Goal: Information Seeking & Learning: Learn about a topic

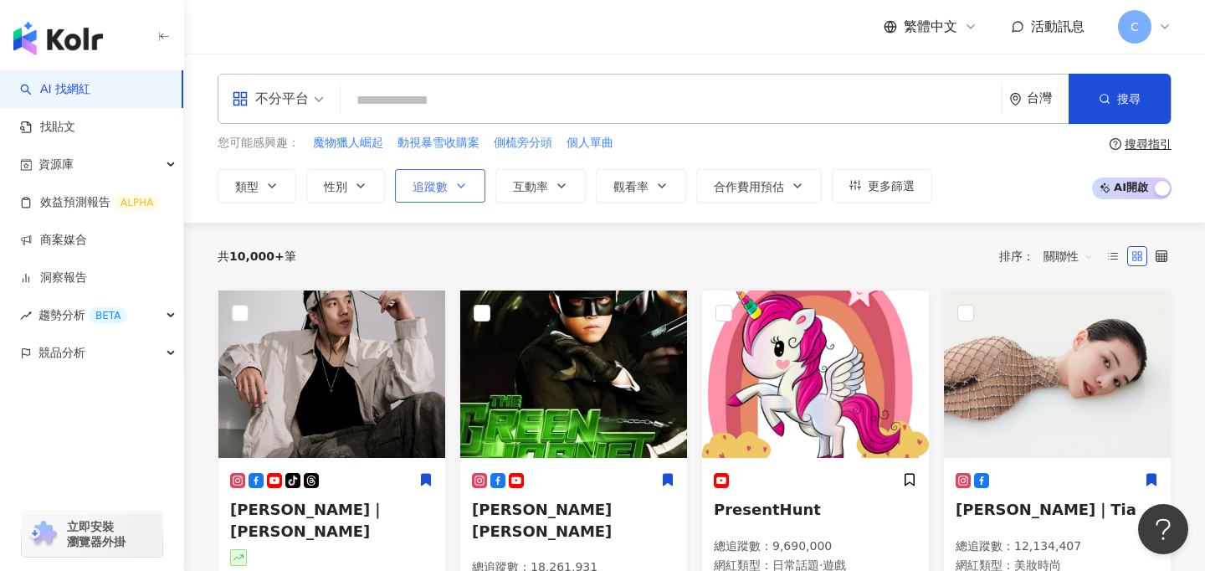
click at [446, 197] on button "追蹤數" at bounding box center [440, 185] width 90 height 33
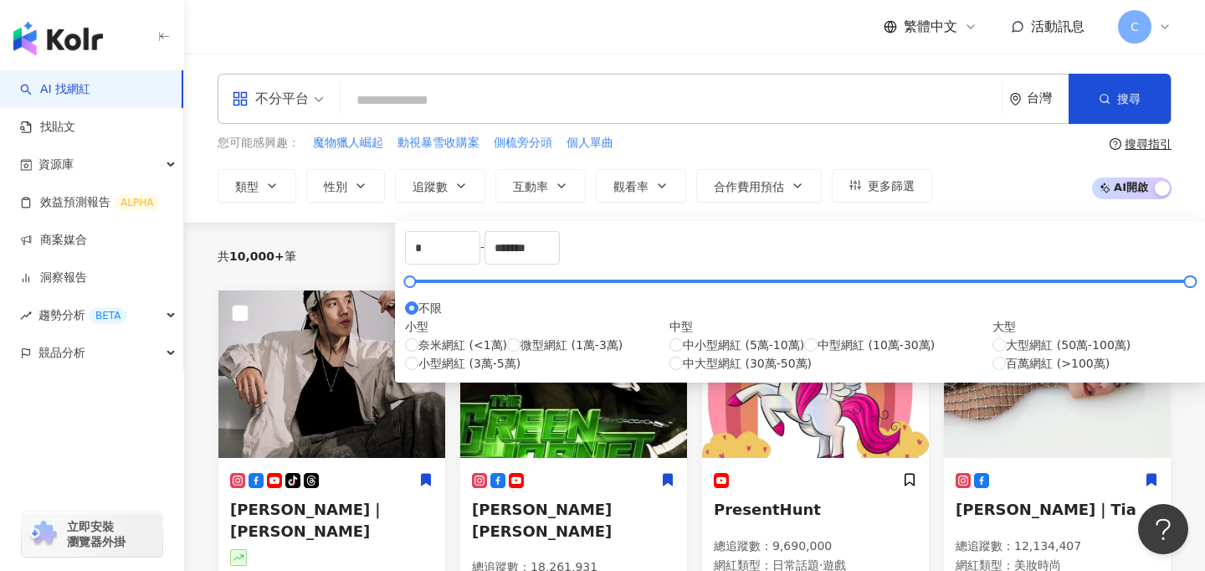
click at [678, 100] on input "search" at bounding box center [671, 101] width 648 height 32
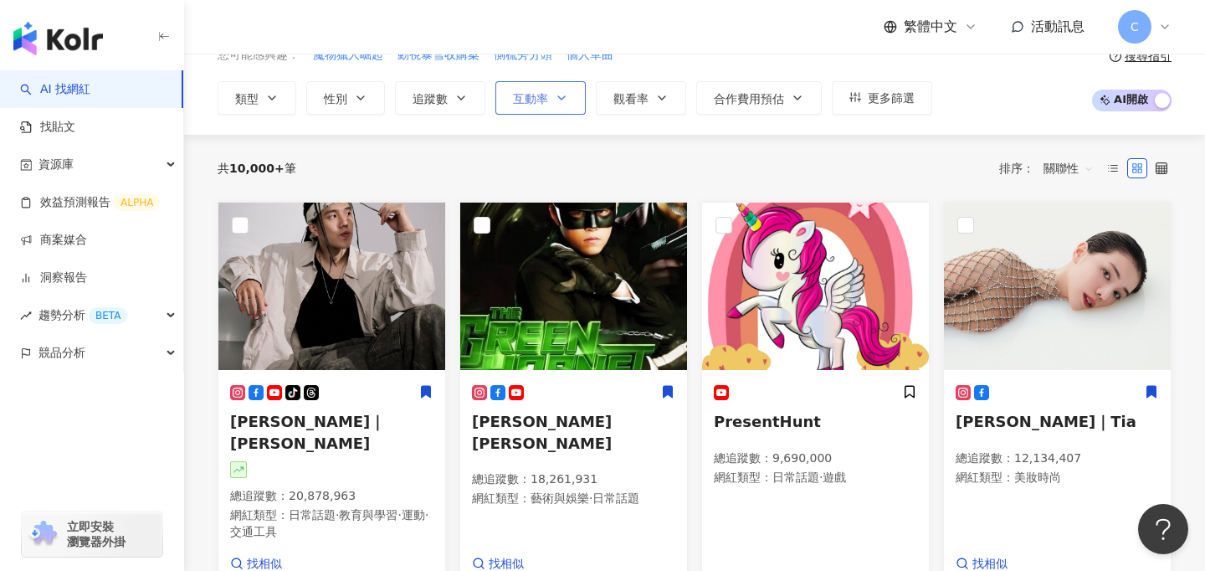
scroll to position [90, 0]
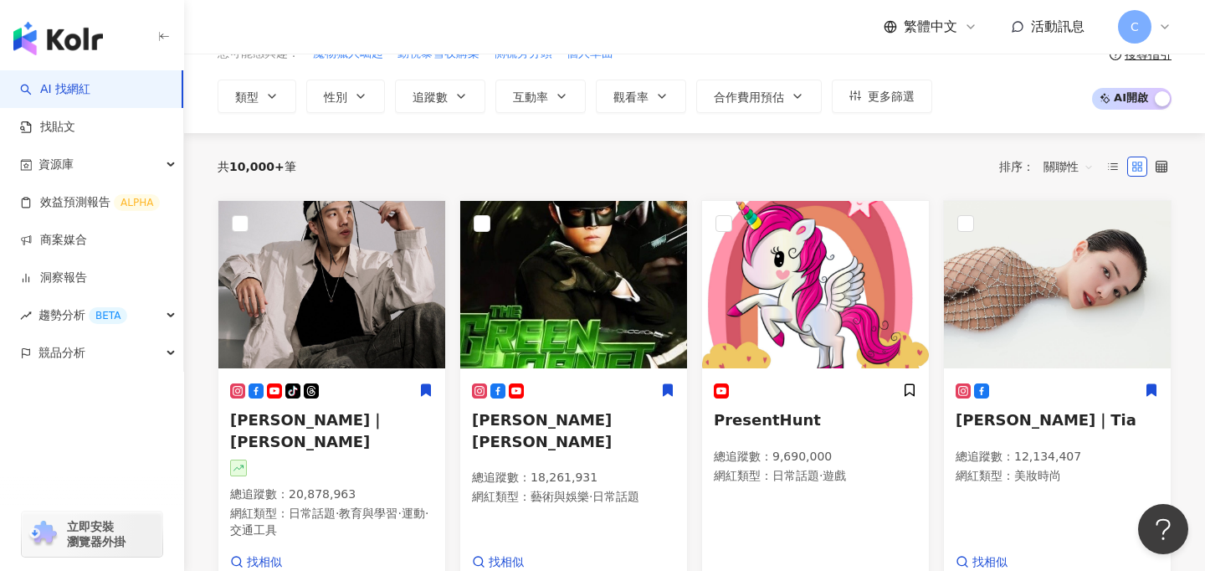
click at [1070, 153] on span "關聯性" at bounding box center [1069, 166] width 50 height 27
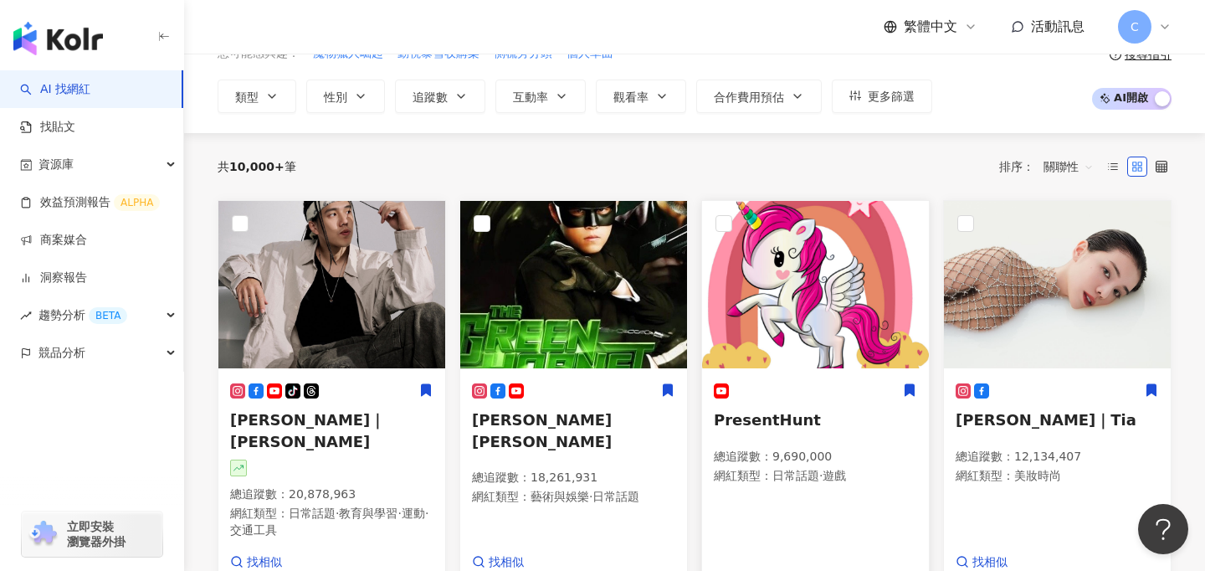
click at [912, 387] on icon at bounding box center [910, 390] width 9 height 12
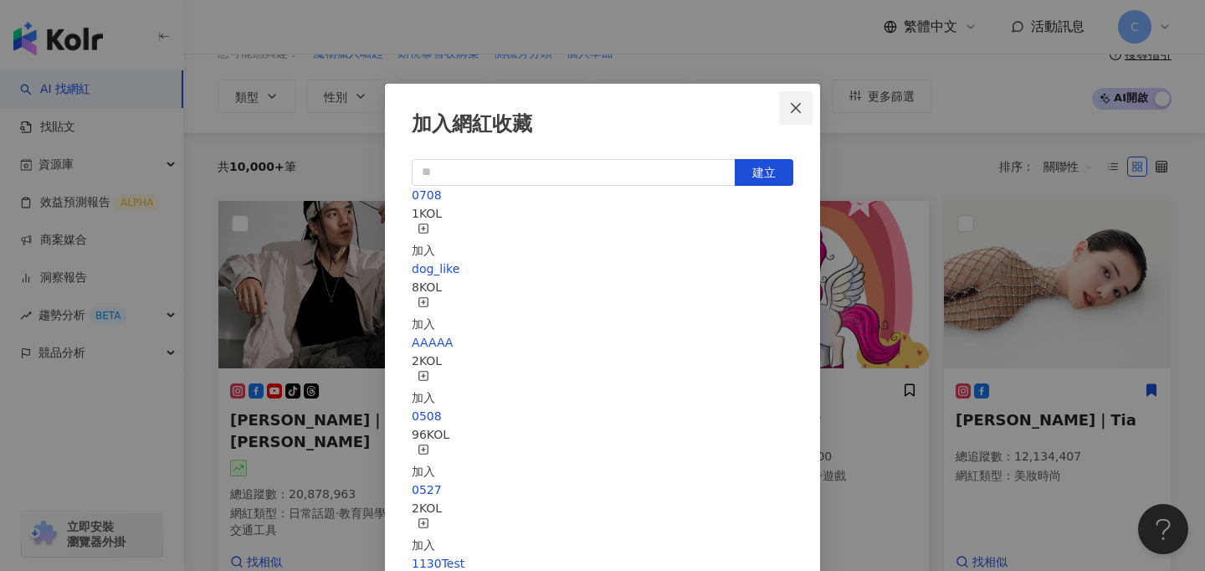
click at [800, 102] on icon "close" at bounding box center [796, 107] width 10 height 10
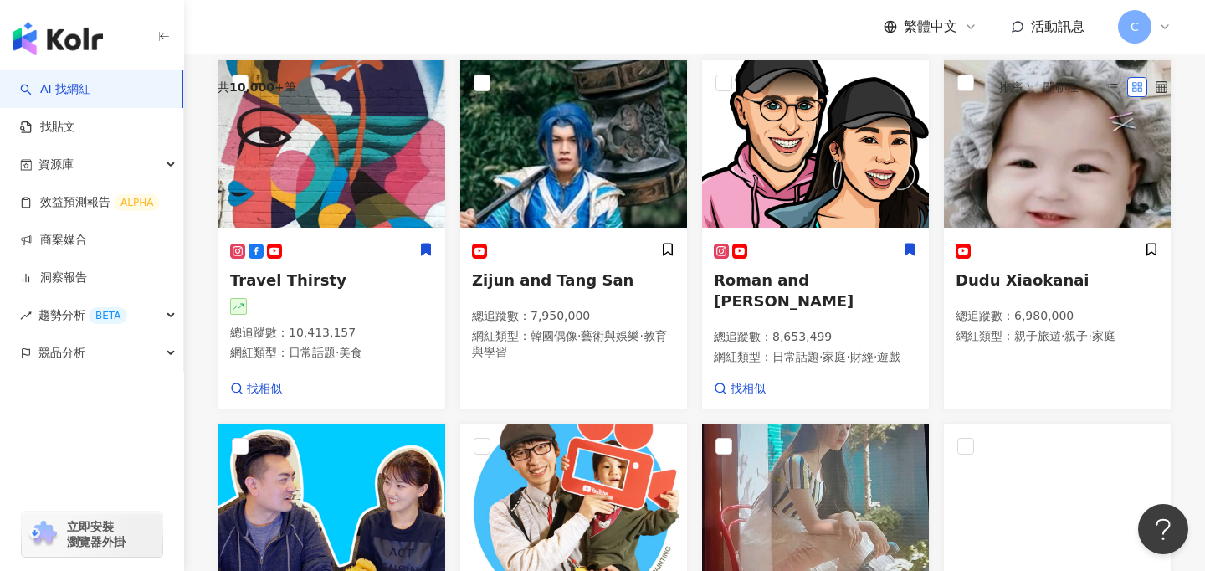
scroll to position [1195, 0]
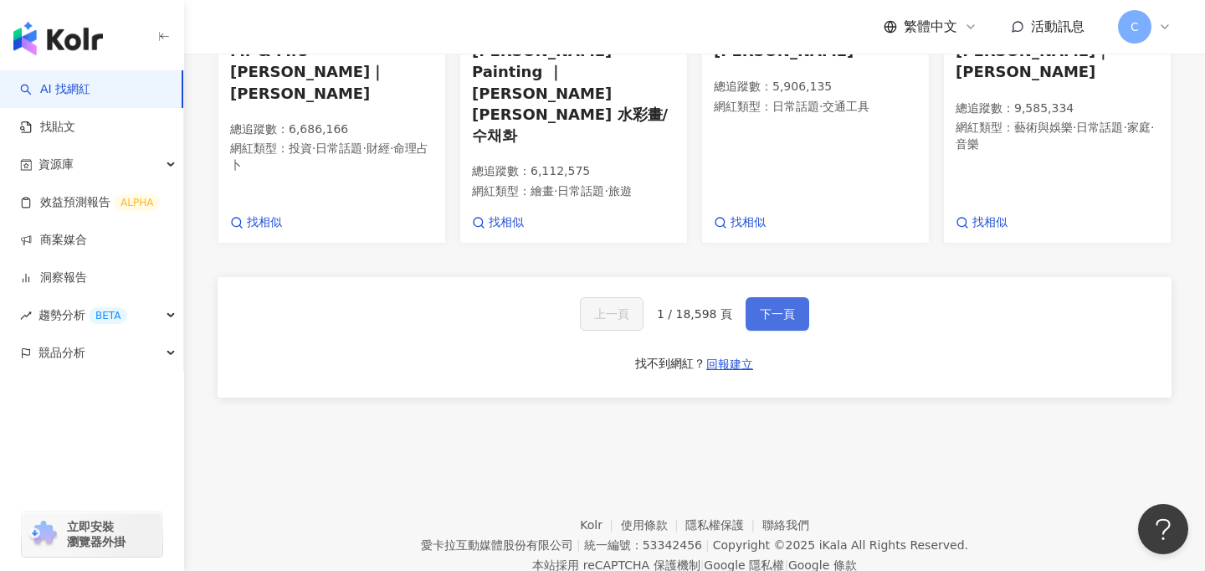
click at [766, 307] on span "下一頁" at bounding box center [777, 313] width 35 height 13
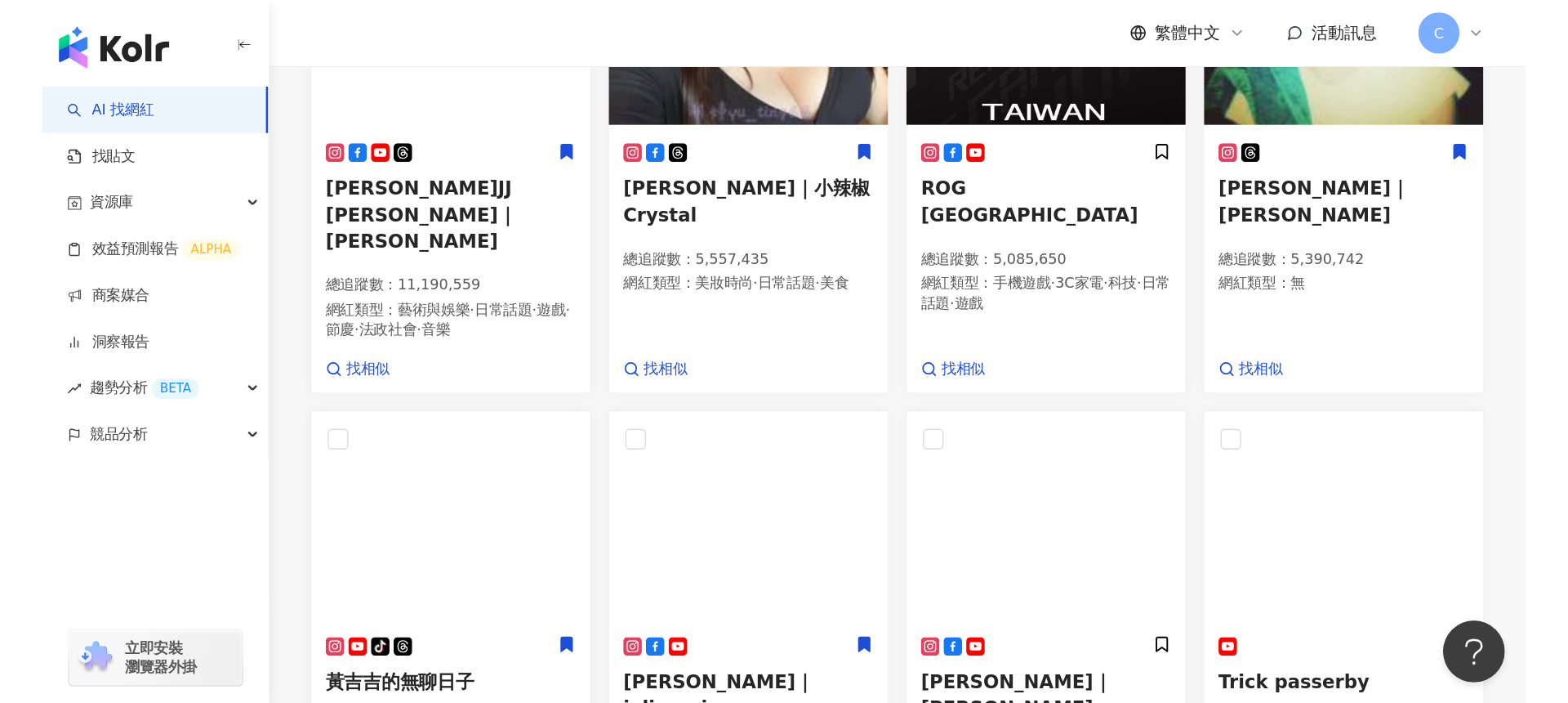
scroll to position [0, 0]
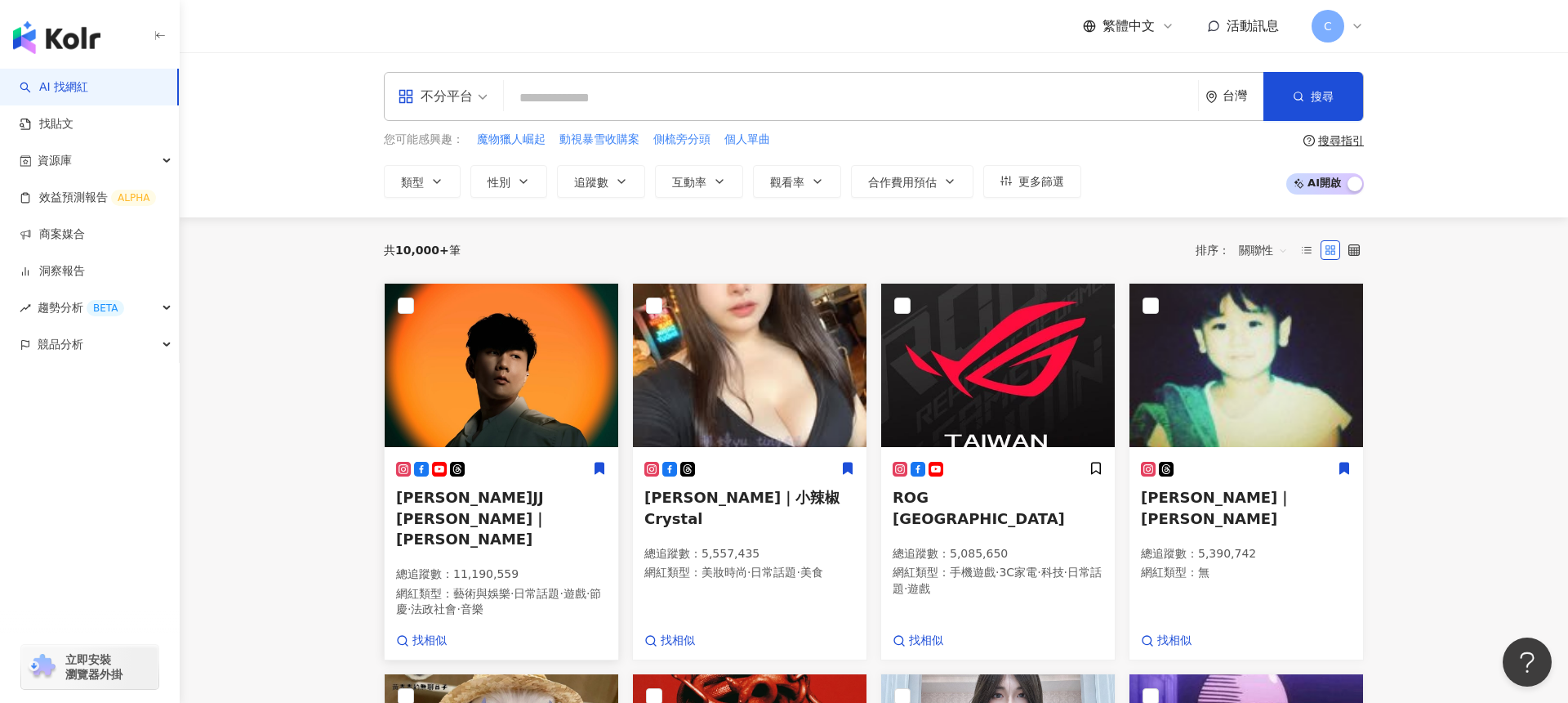
click at [551, 420] on img at bounding box center [501, 364] width 233 height 163
click at [459, 95] on div "不分平台" at bounding box center [435, 96] width 75 height 26
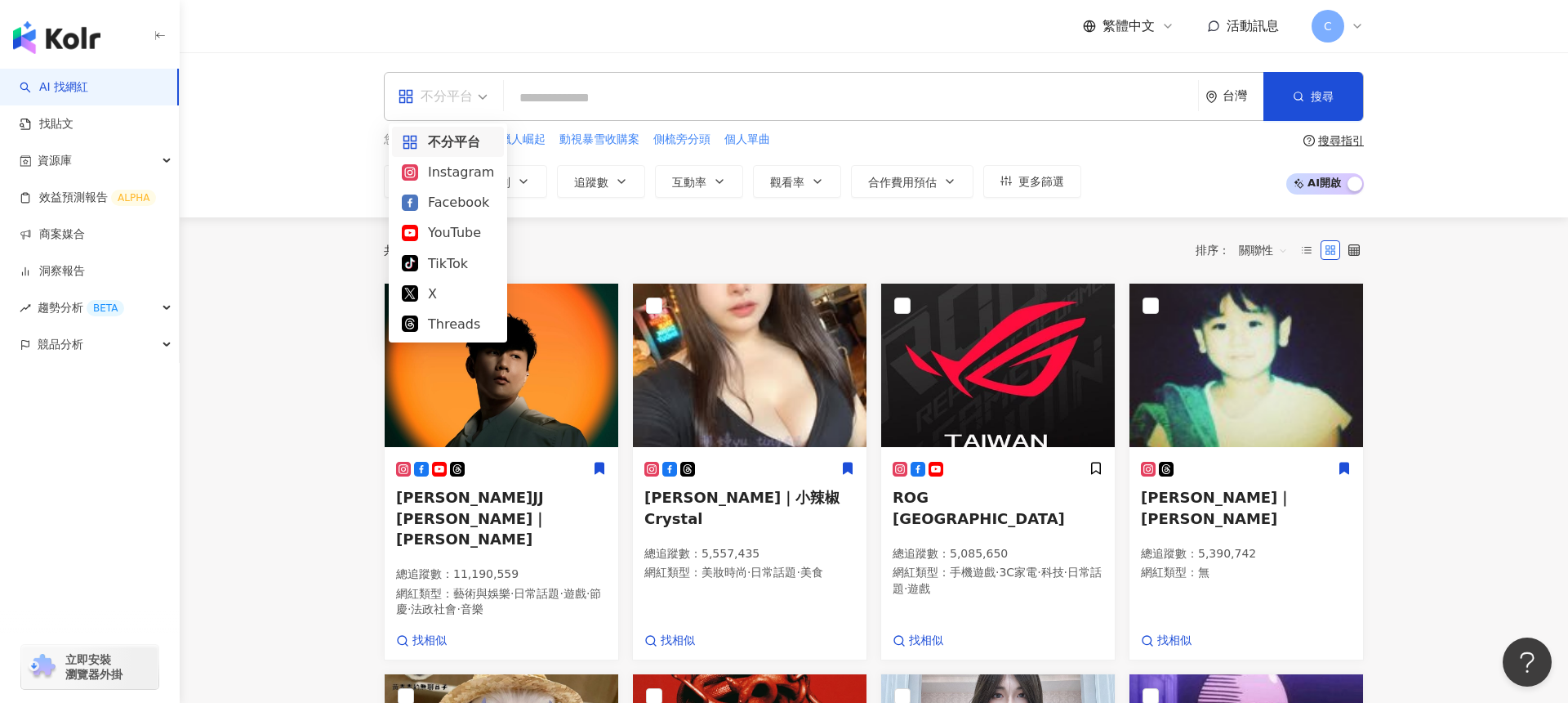
click at [567, 104] on input "search" at bounding box center [851, 99] width 681 height 31
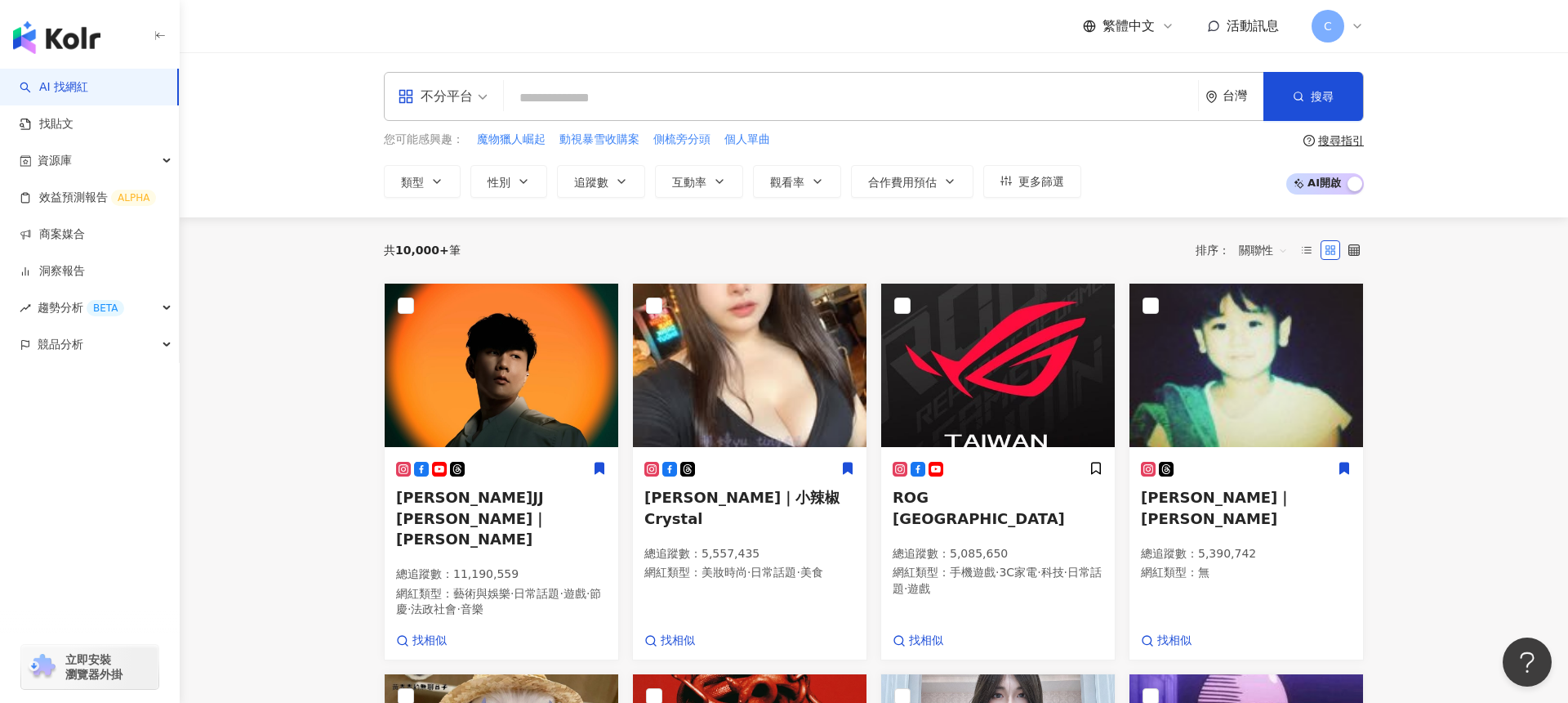
click at [598, 83] on input "search" at bounding box center [851, 99] width 681 height 31
click at [1176, 27] on span "C" at bounding box center [1328, 26] width 8 height 18
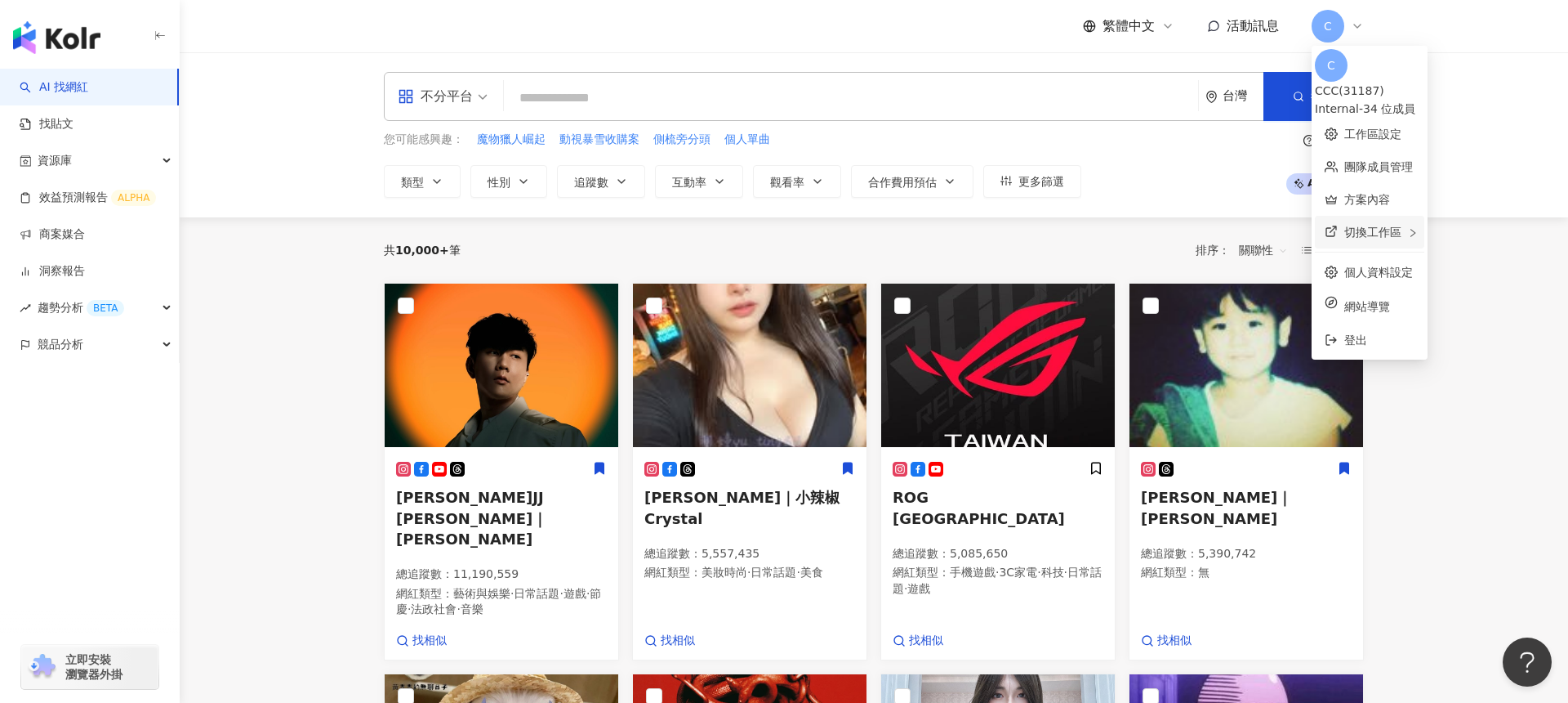
click at [1176, 234] on div "切換工作區" at bounding box center [1370, 231] width 109 height 32
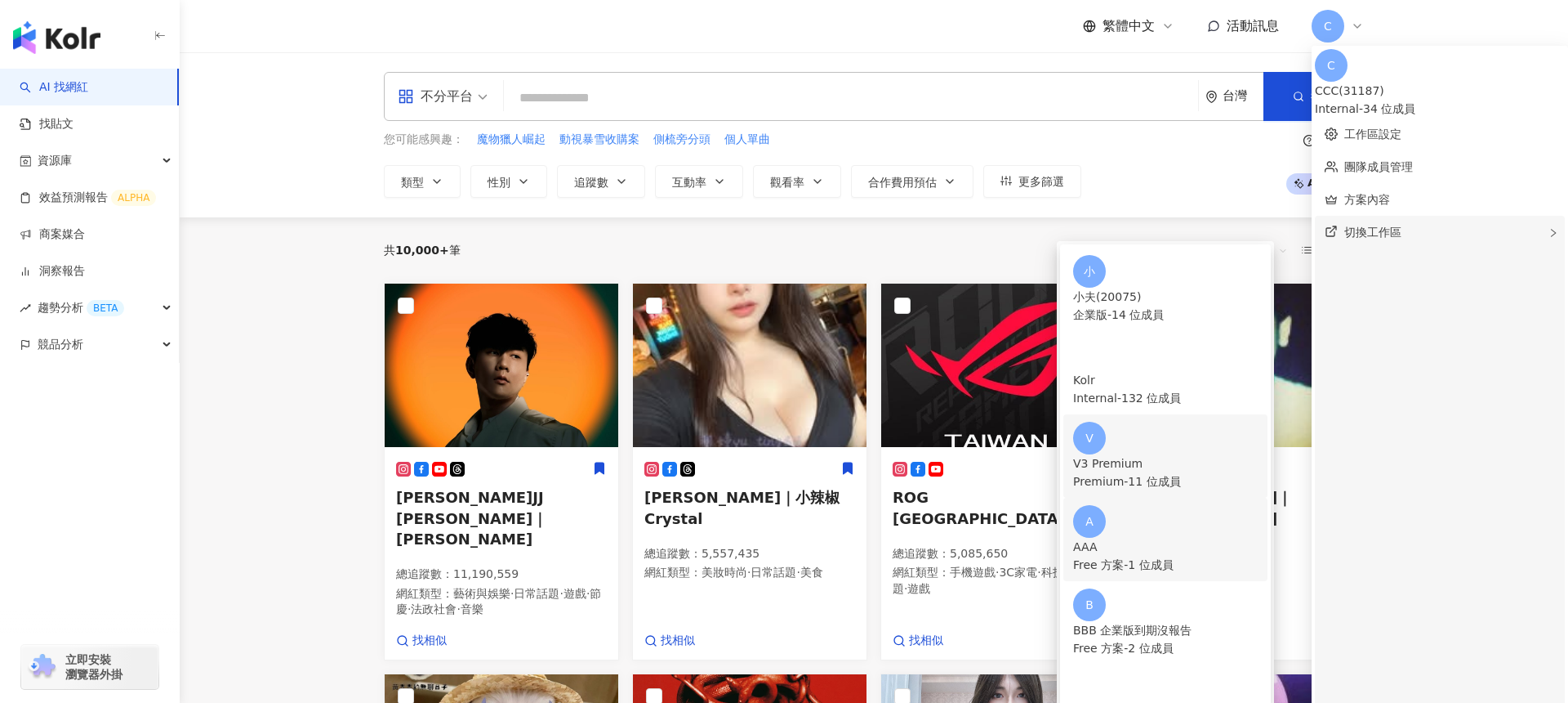
scroll to position [63, 0]
click at [1175, 538] on div "AAA" at bounding box center [1165, 547] width 184 height 18
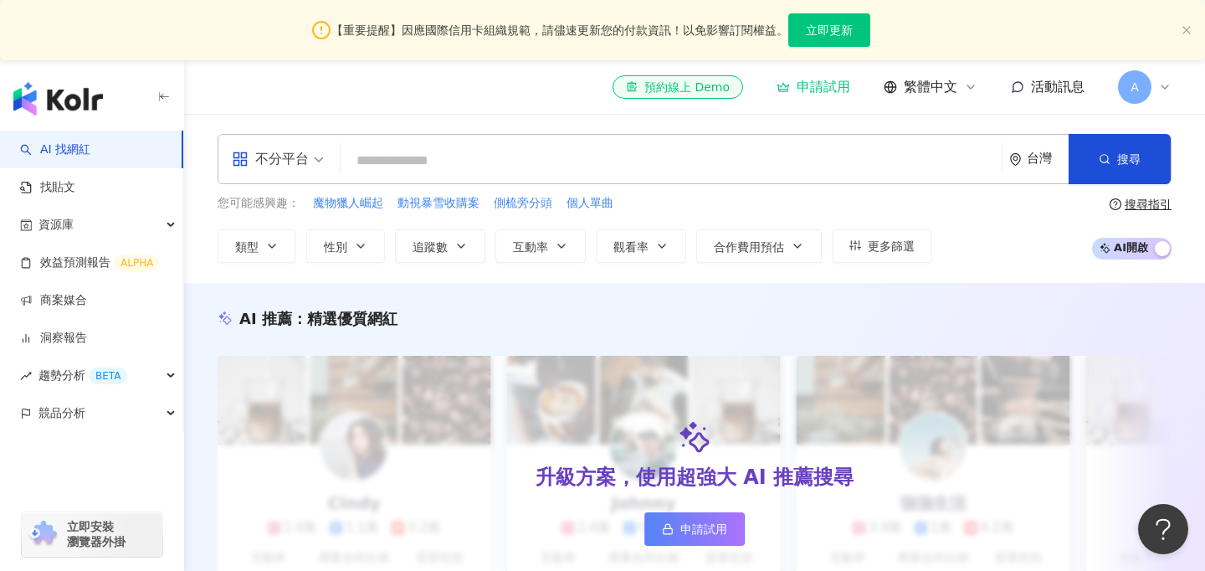
click at [1124, 92] on span "A" at bounding box center [1134, 86] width 33 height 33
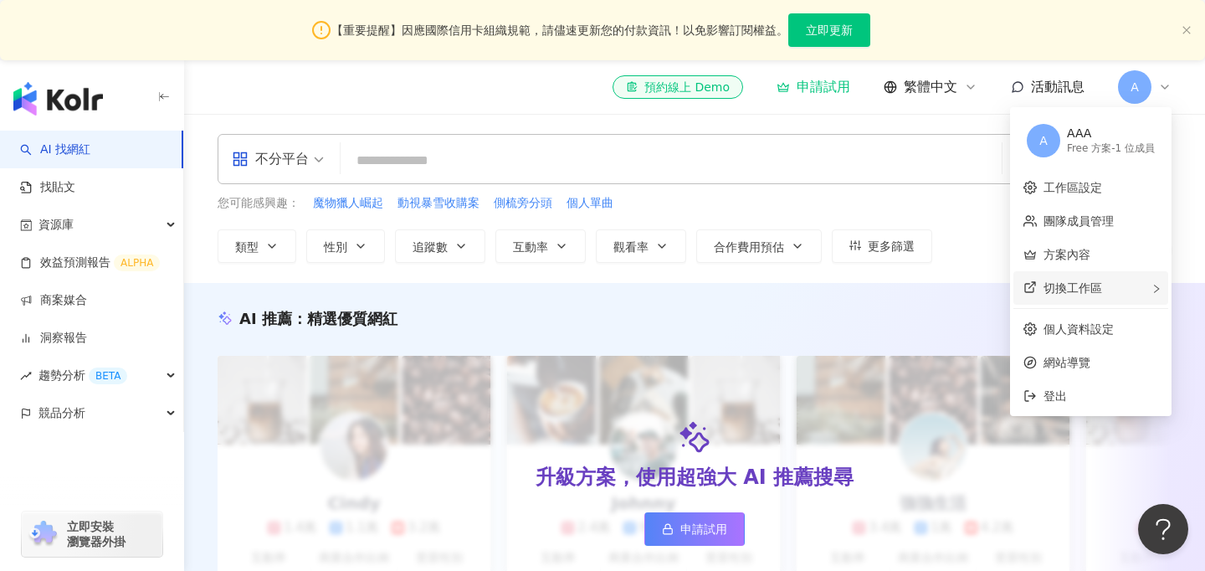
click at [1100, 280] on div "切換工作區" at bounding box center [1091, 287] width 155 height 33
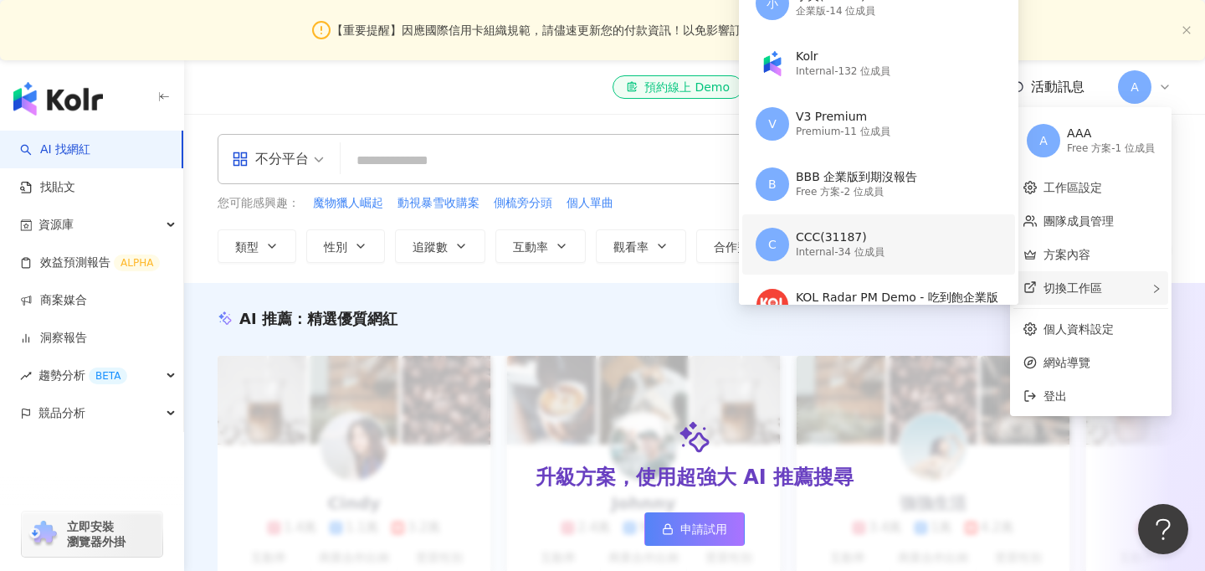
click at [895, 251] on div "C CCC(31187) Internal - 34 位成員" at bounding box center [877, 244] width 243 height 60
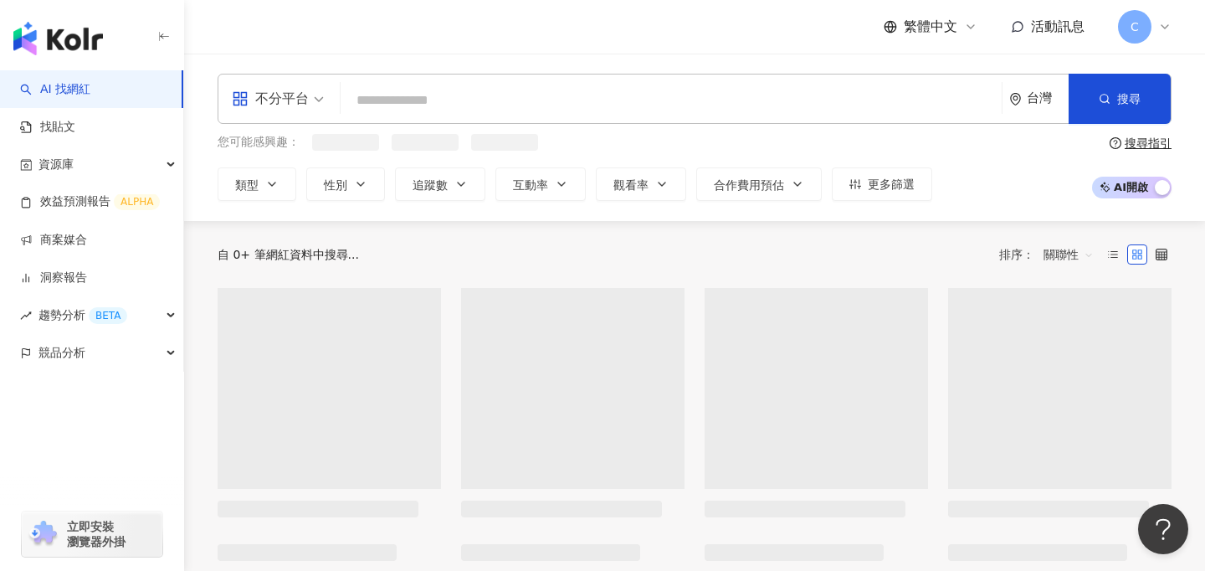
click at [515, 96] on input "search" at bounding box center [671, 101] width 648 height 32
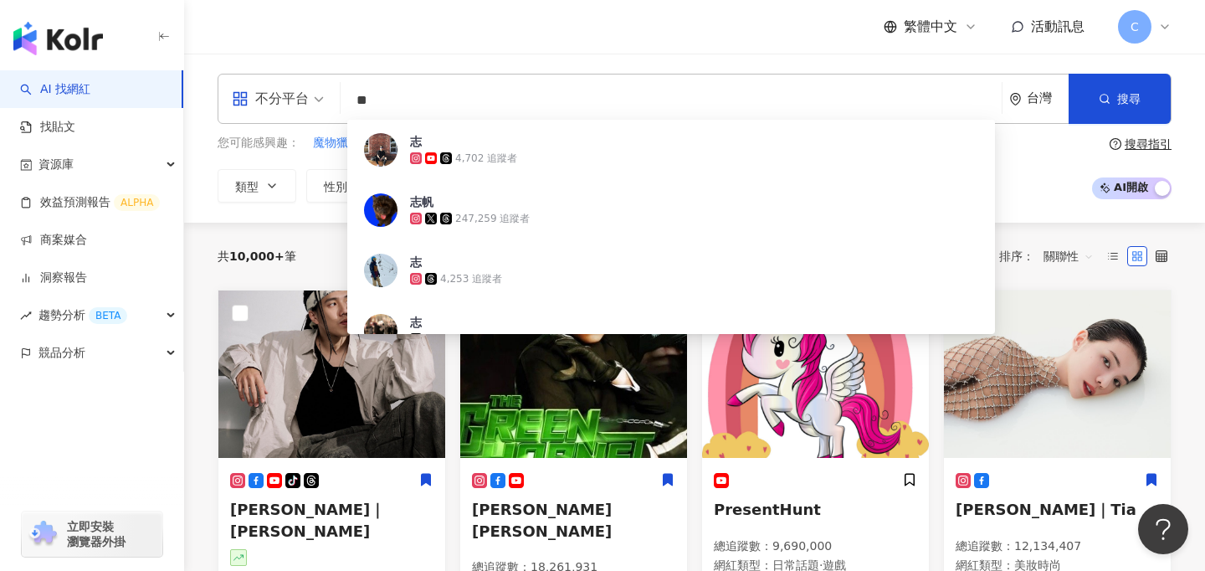
type input "**"
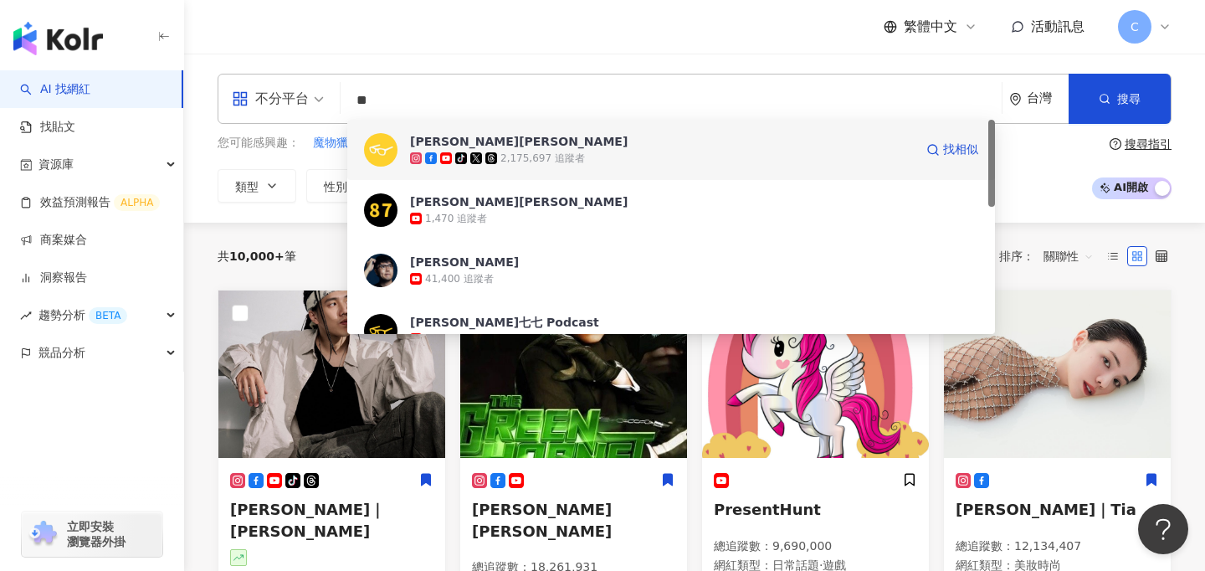
click at [629, 148] on span "志祺七七" at bounding box center [662, 141] width 504 height 17
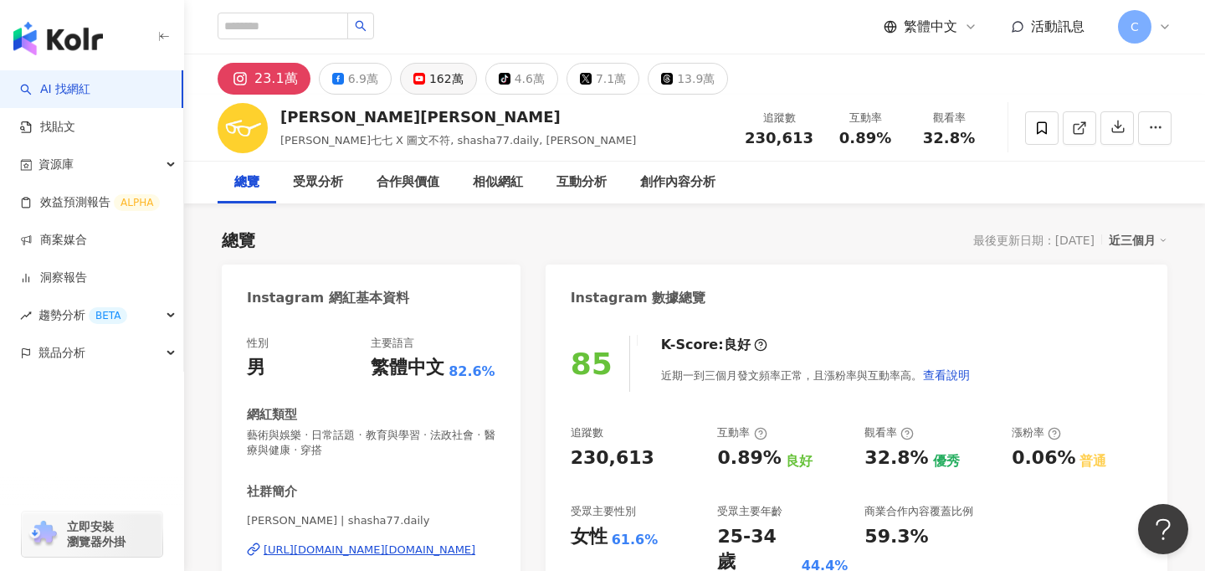
click at [429, 78] on div "162萬" at bounding box center [446, 78] width 34 height 23
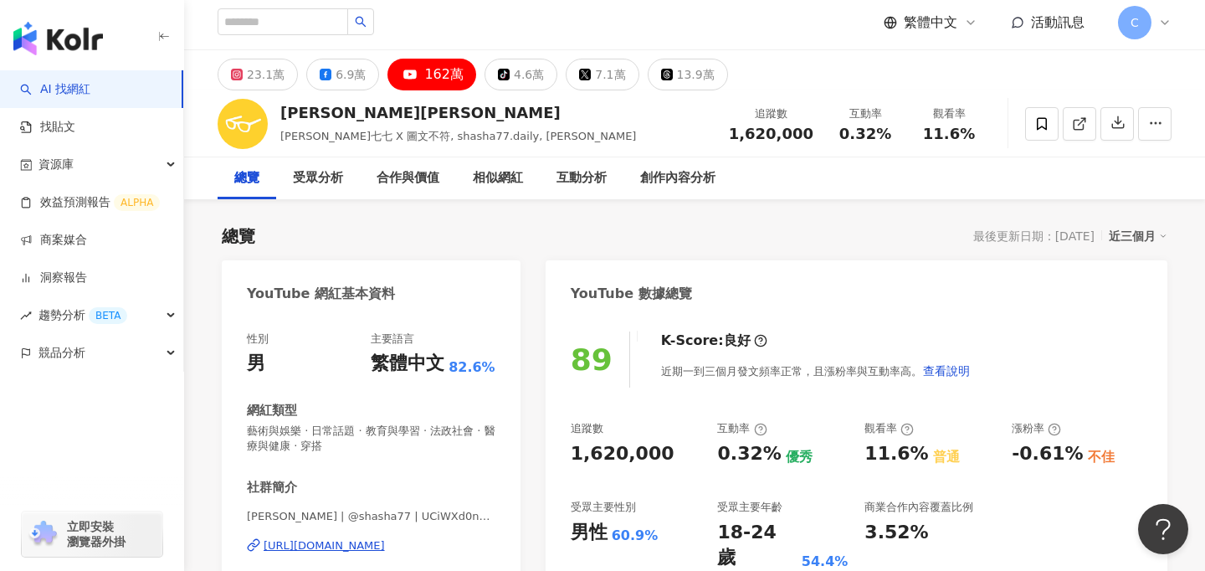
scroll to position [3, 0]
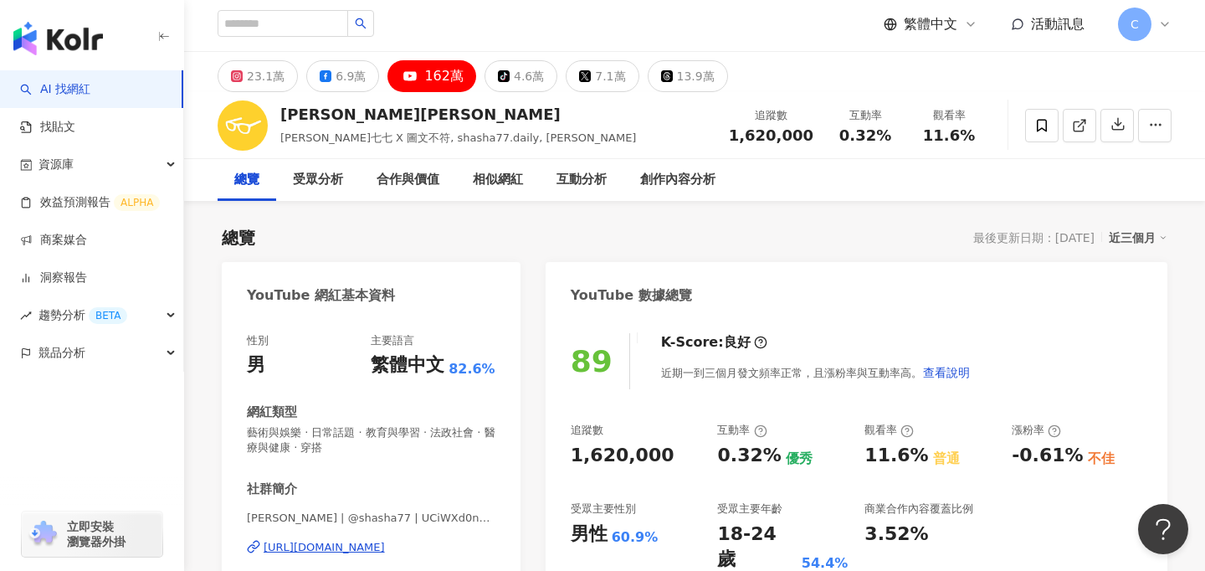
click at [1139, 239] on div "近三個月" at bounding box center [1138, 238] width 59 height 22
click at [1145, 313] on link "近六個月" at bounding box center [1146, 305] width 47 height 18
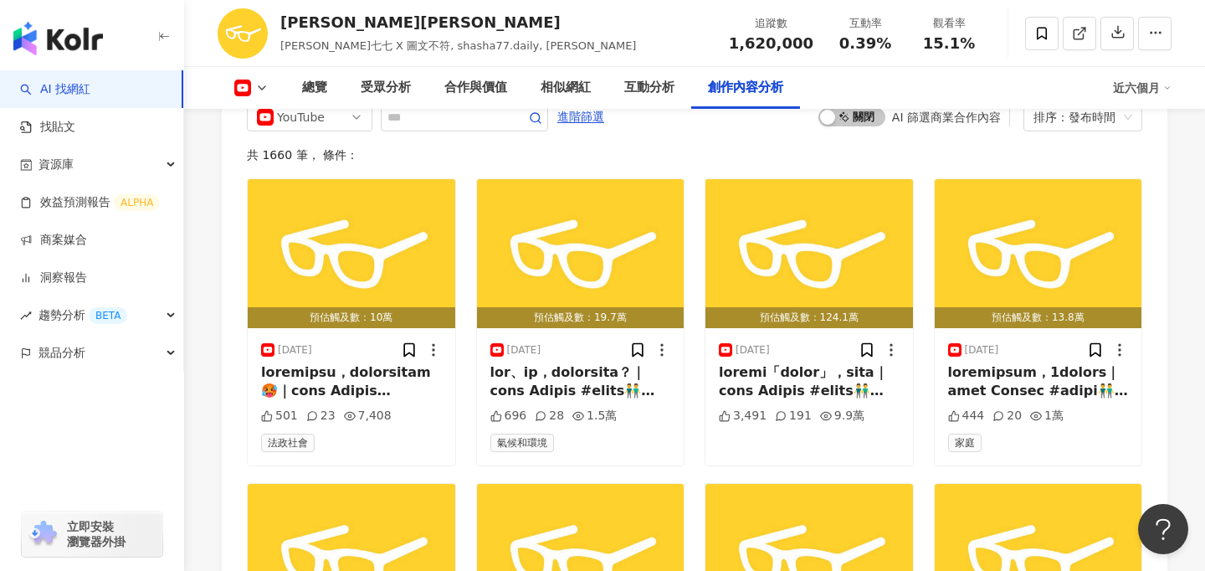
scroll to position [4644, 0]
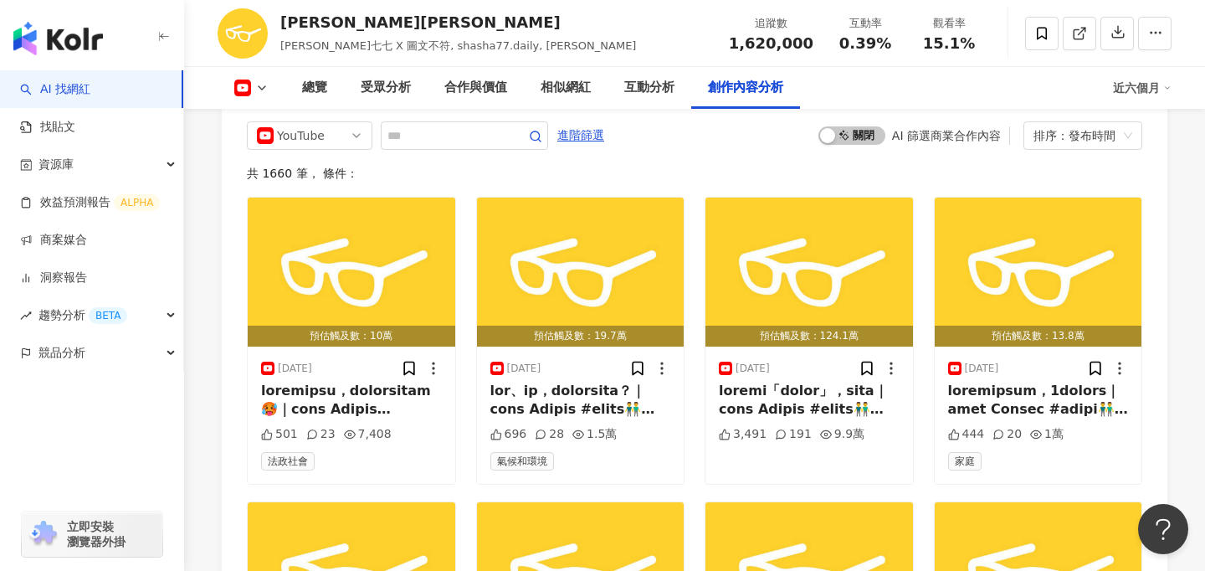
click at [1143, 85] on div "近六個月" at bounding box center [1142, 88] width 59 height 27
click at [1127, 125] on link "近三個月" at bounding box center [1150, 125] width 47 height 18
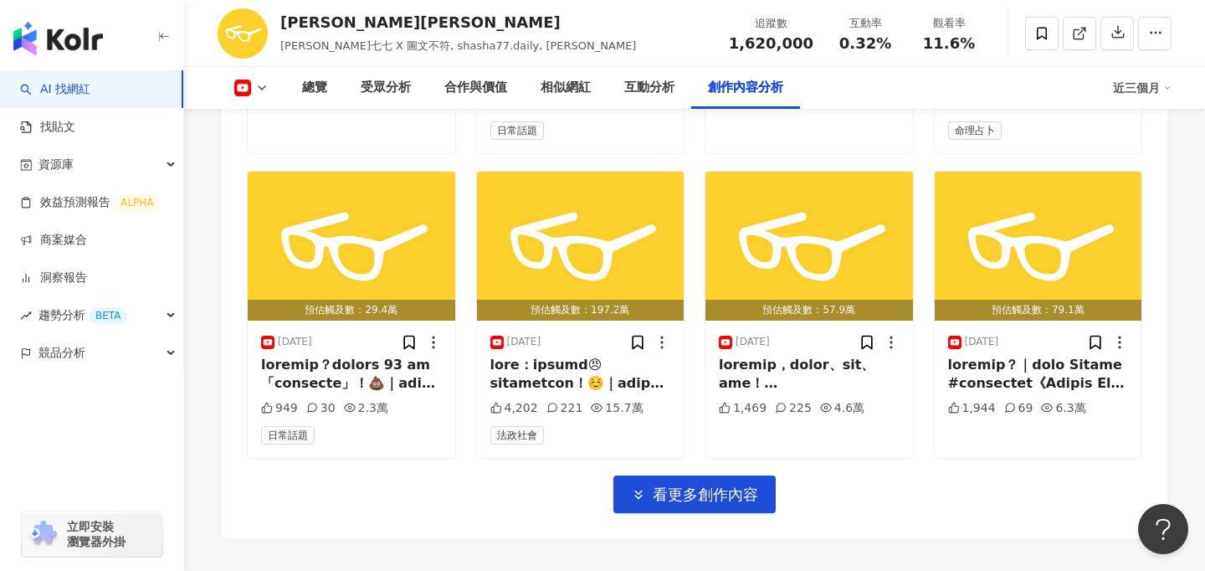
scroll to position [5287, 0]
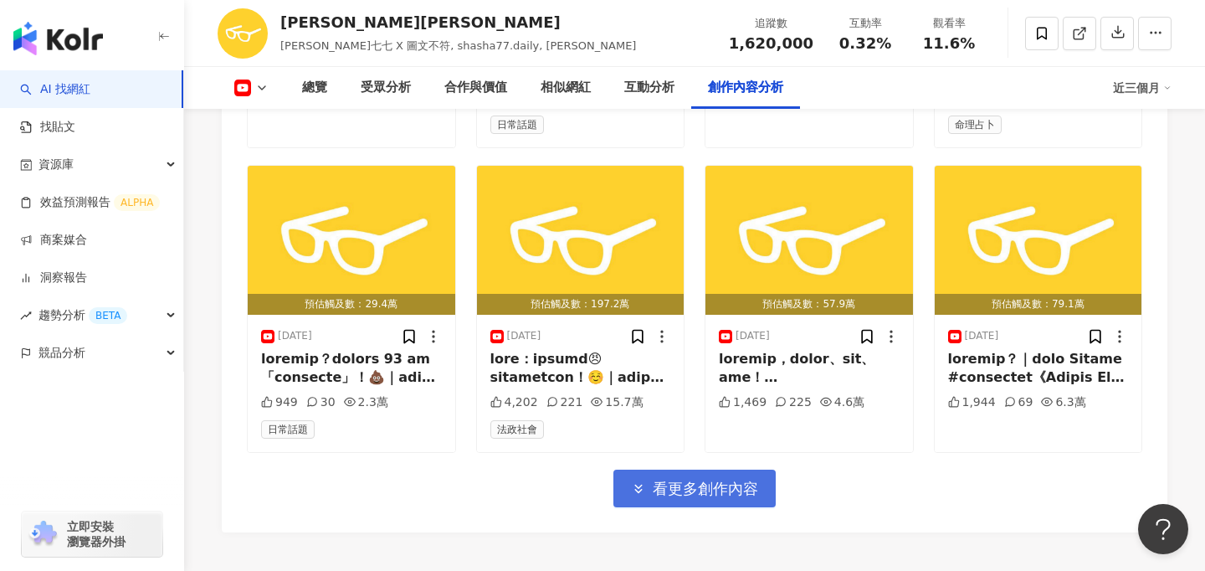
click at [729, 480] on span "看更多創作內容" at bounding box center [705, 489] width 105 height 18
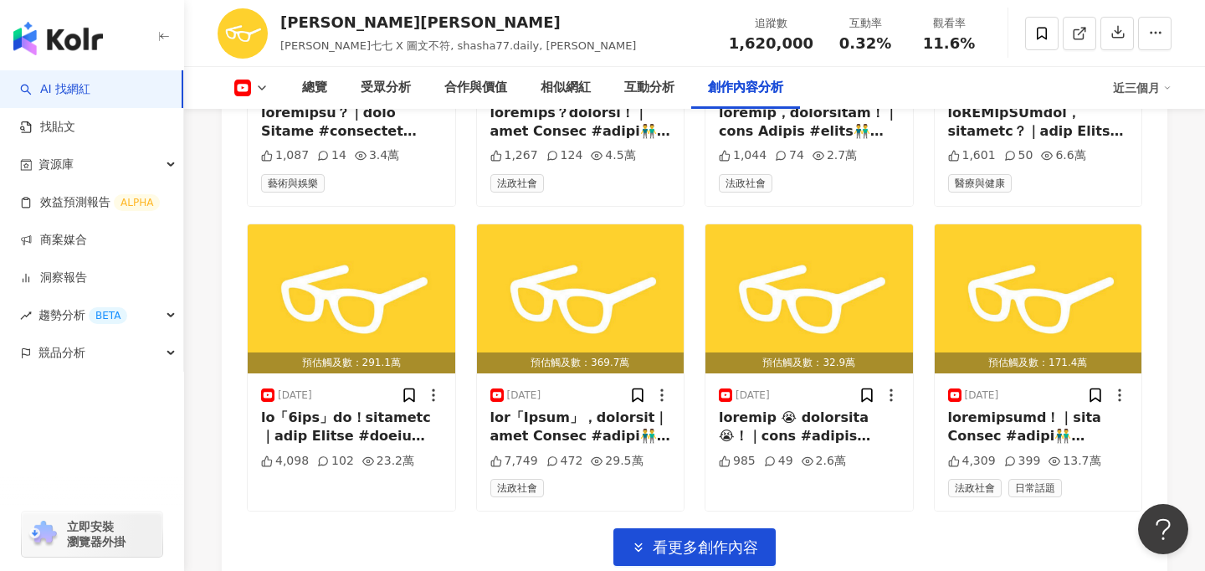
scroll to position [6148, 0]
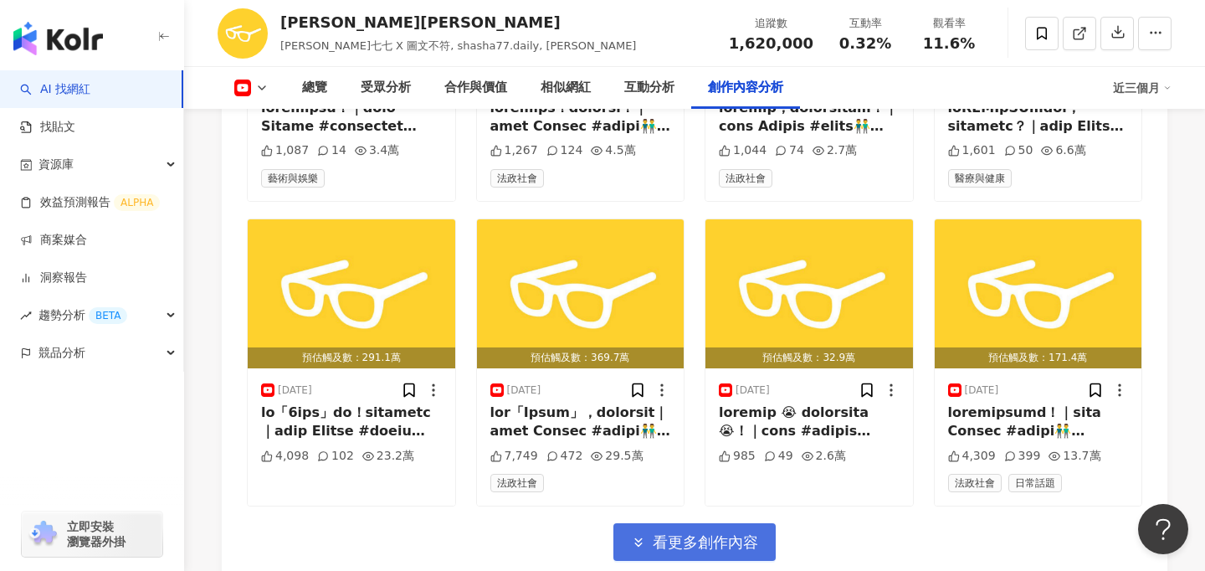
click at [732, 533] on span "看更多創作內容" at bounding box center [705, 542] width 105 height 18
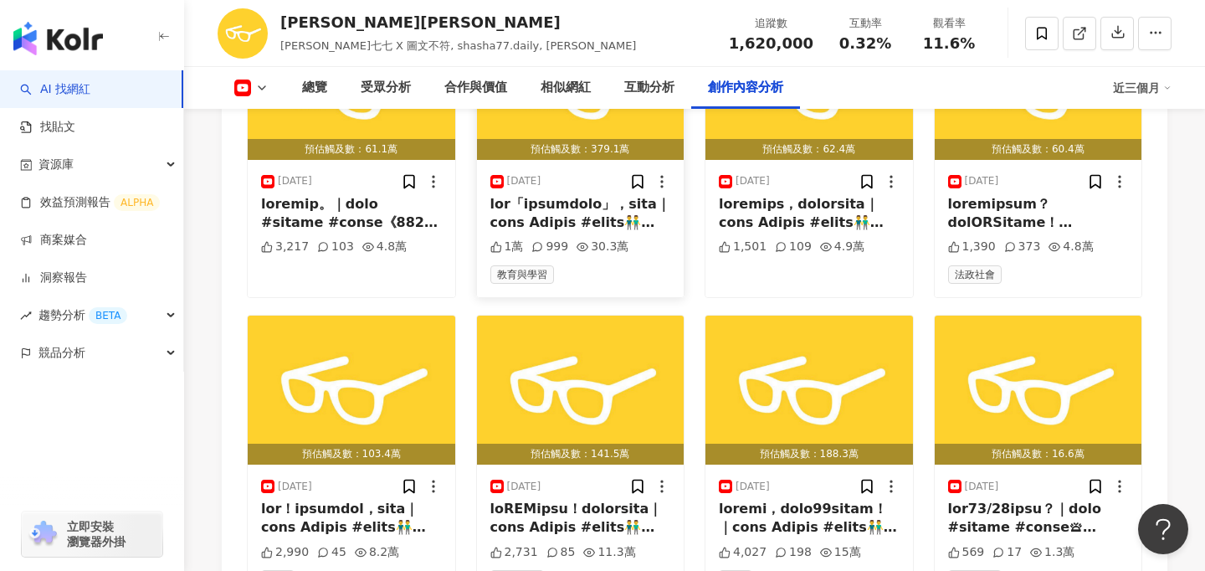
scroll to position [7246, 0]
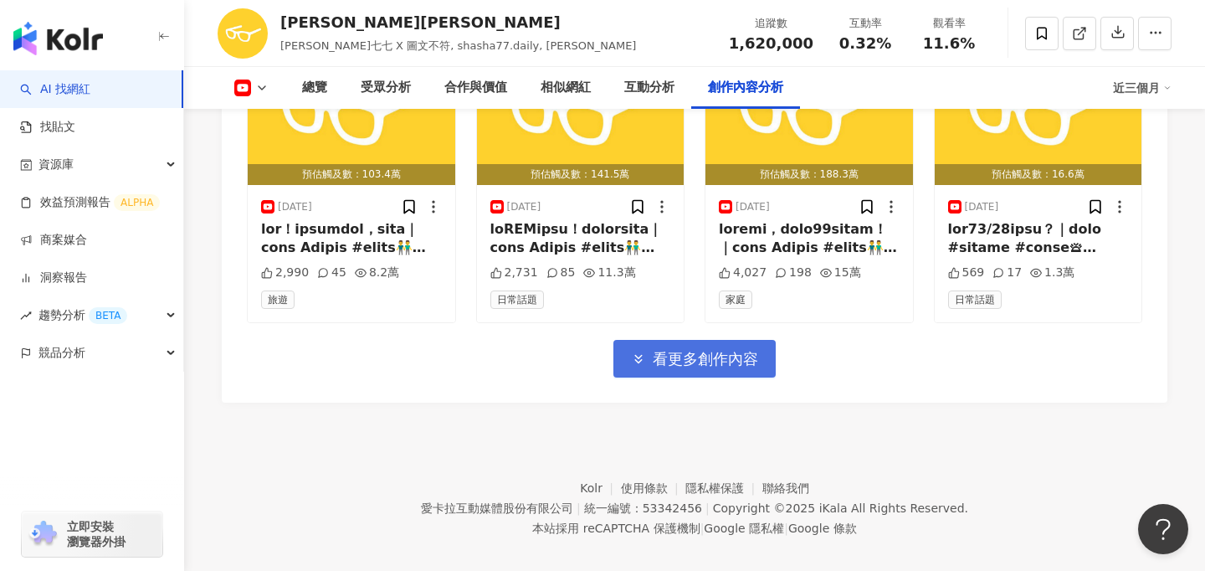
click at [715, 350] on span "看更多創作內容" at bounding box center [705, 359] width 105 height 18
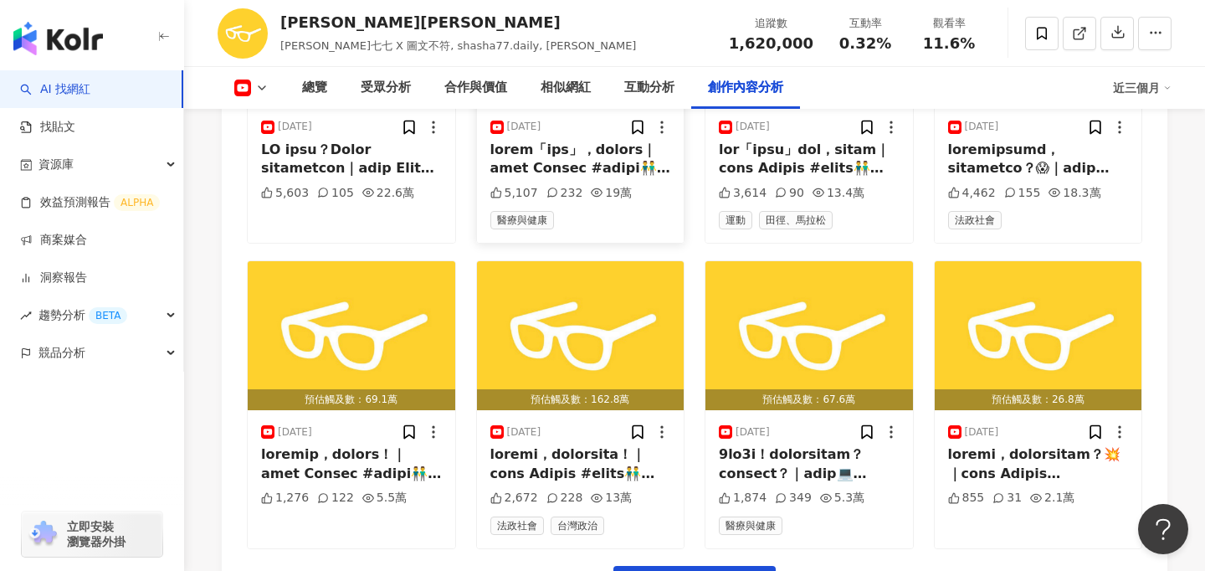
scroll to position [8014, 0]
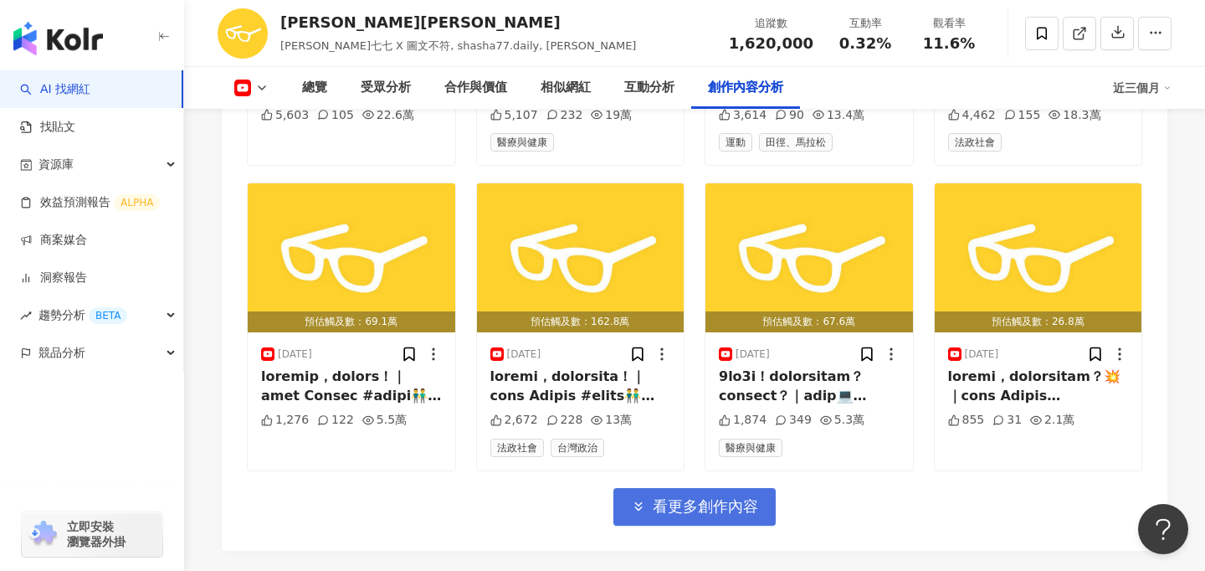
click at [694, 497] on span "看更多創作內容" at bounding box center [705, 506] width 105 height 18
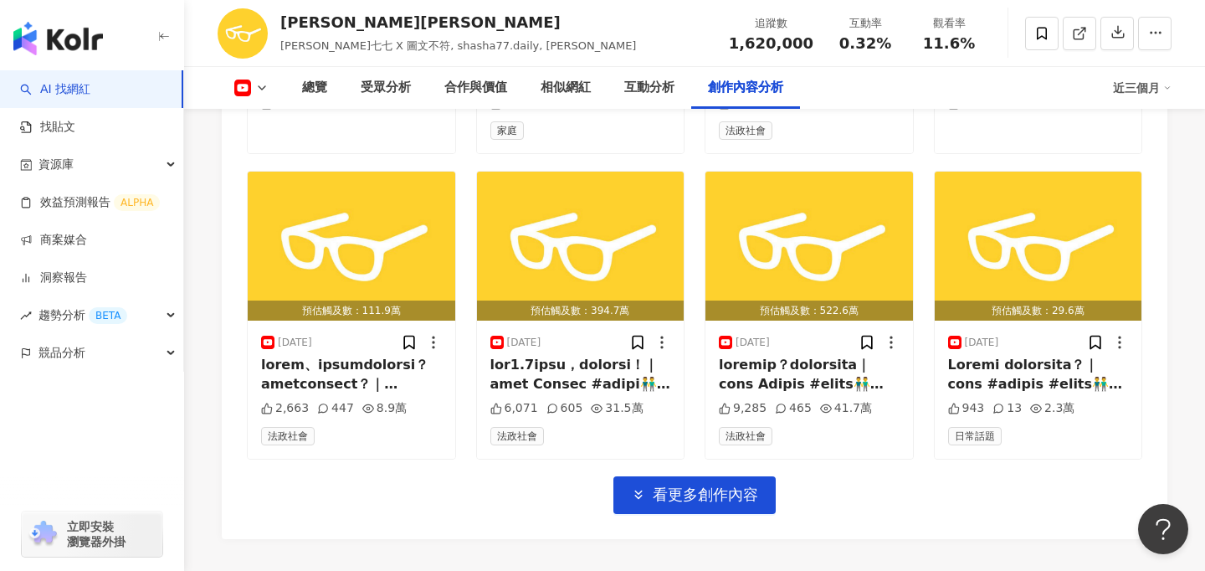
scroll to position [8927, 0]
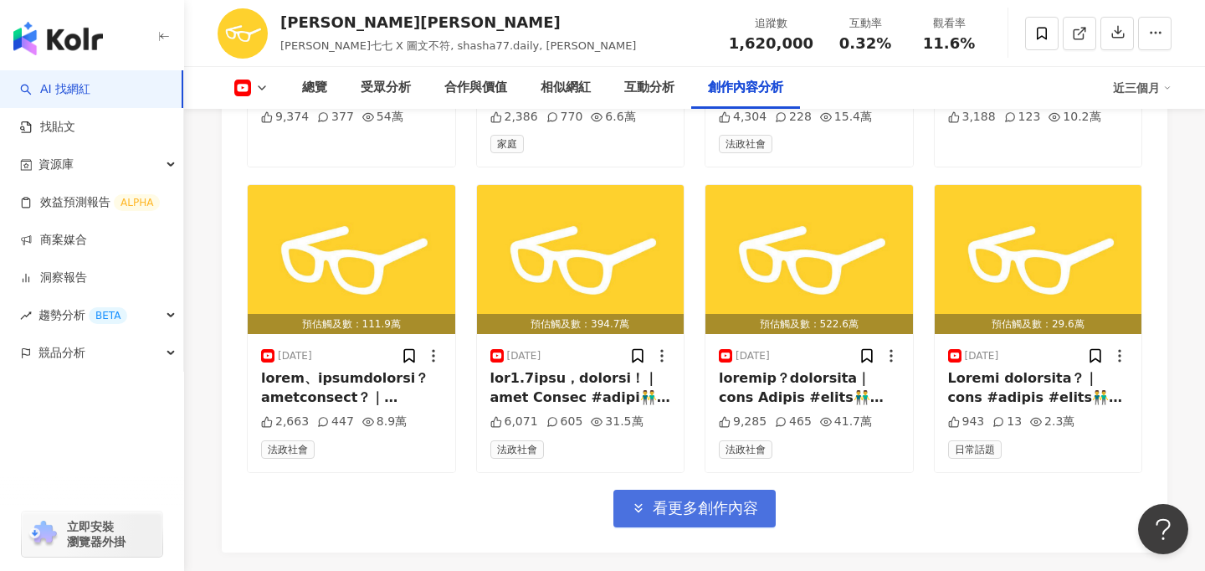
click at [700, 499] on span "看更多創作內容" at bounding box center [705, 508] width 105 height 18
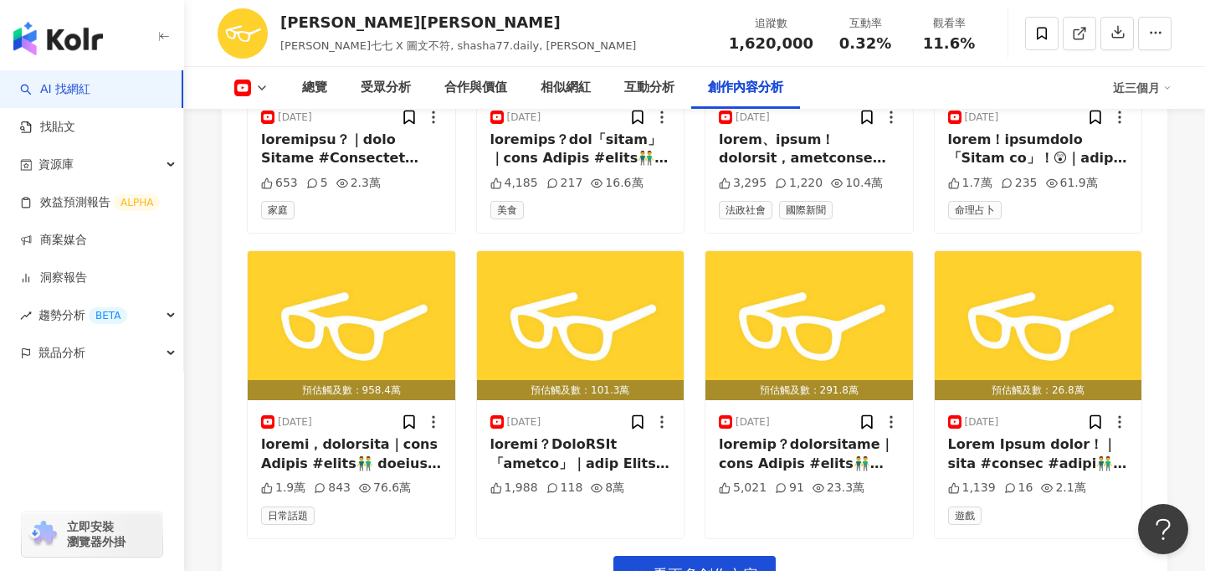
scroll to position [9778, 0]
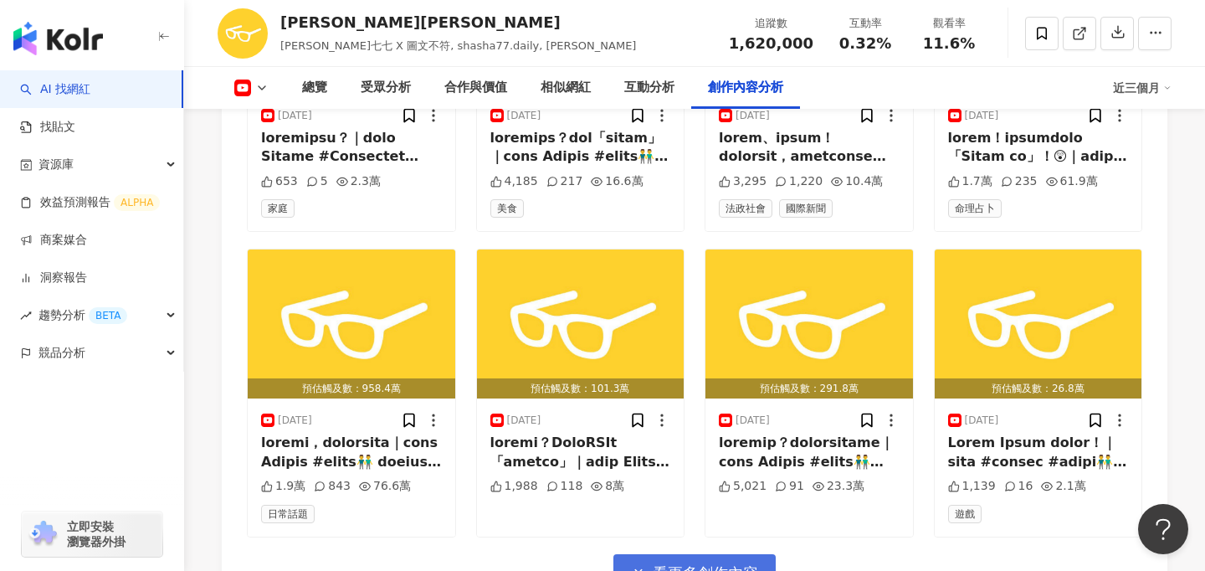
click at [736, 564] on span "看更多創作內容" at bounding box center [705, 573] width 105 height 18
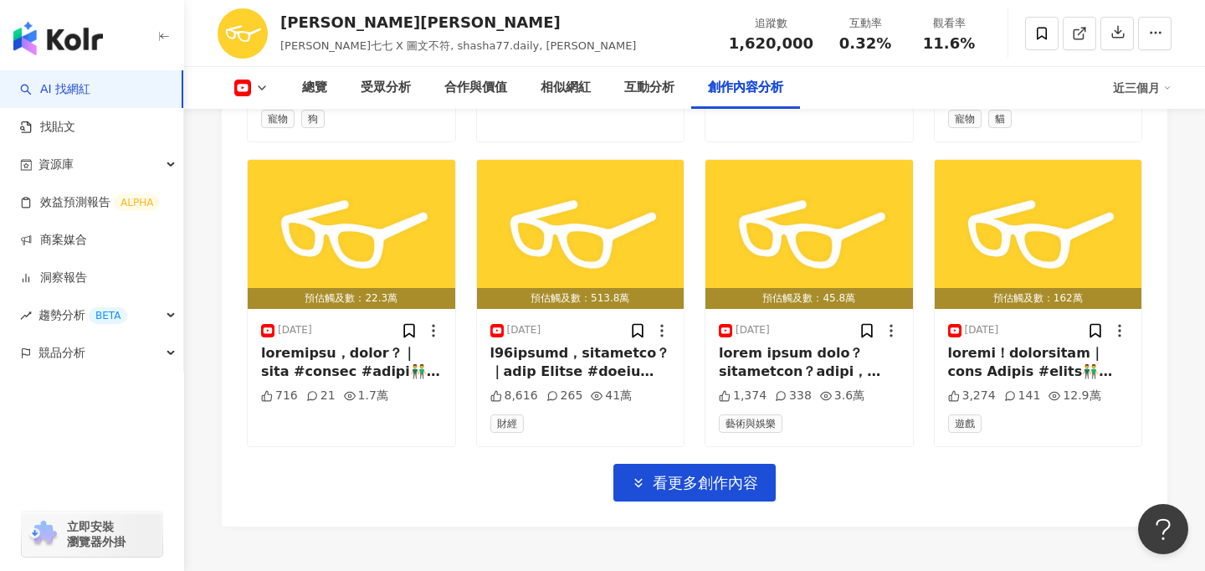
scroll to position [10811, 0]
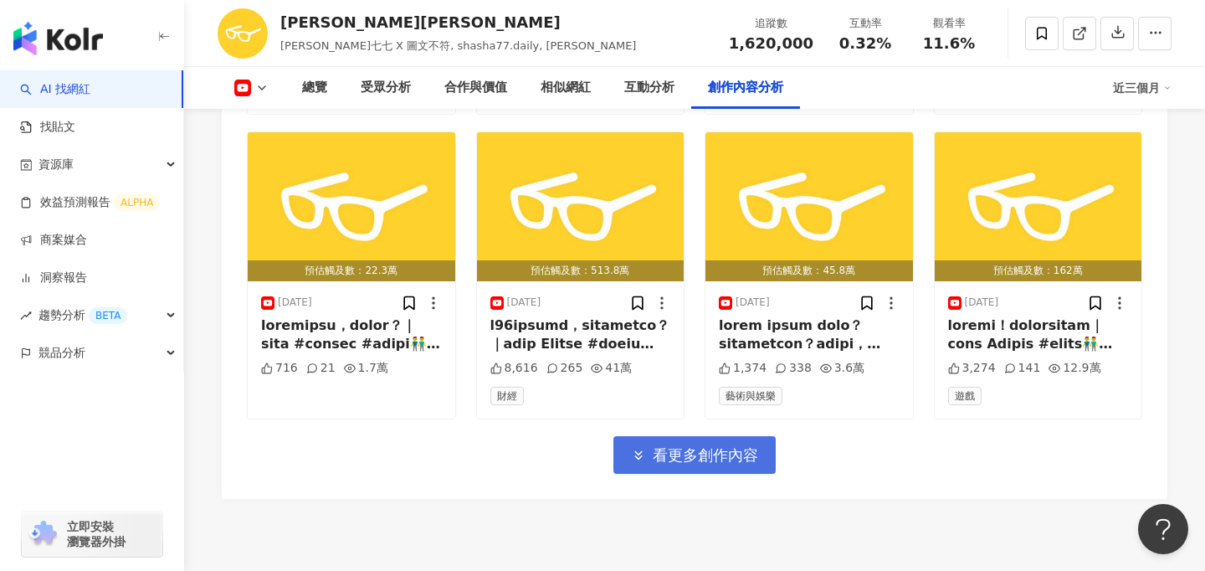
click at [701, 446] on span "看更多創作內容" at bounding box center [705, 455] width 105 height 18
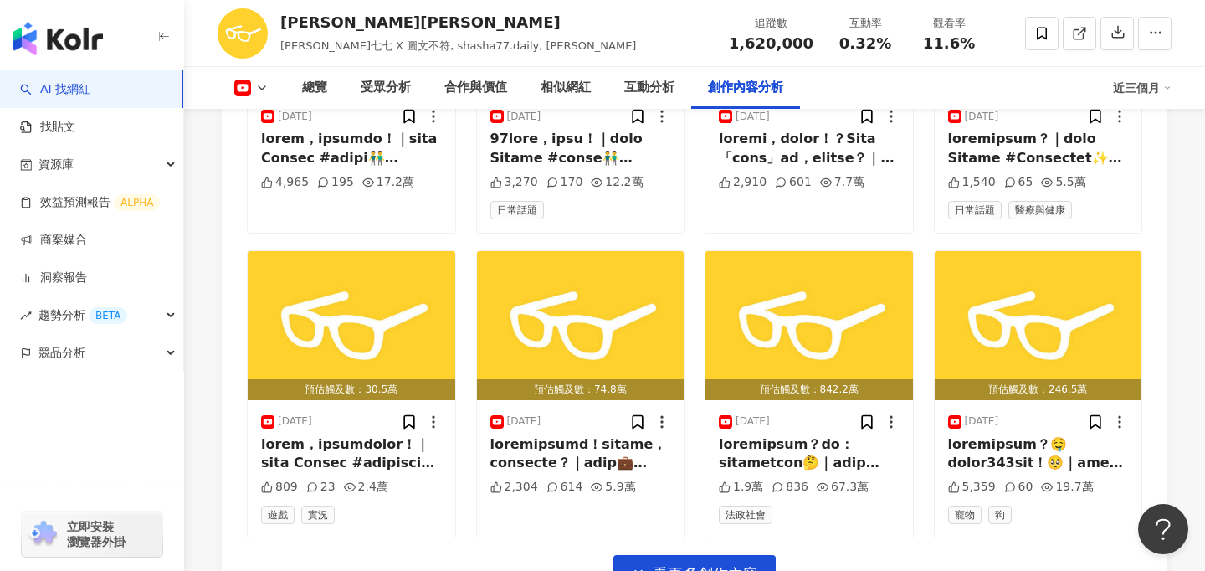
scroll to position [11700, 0]
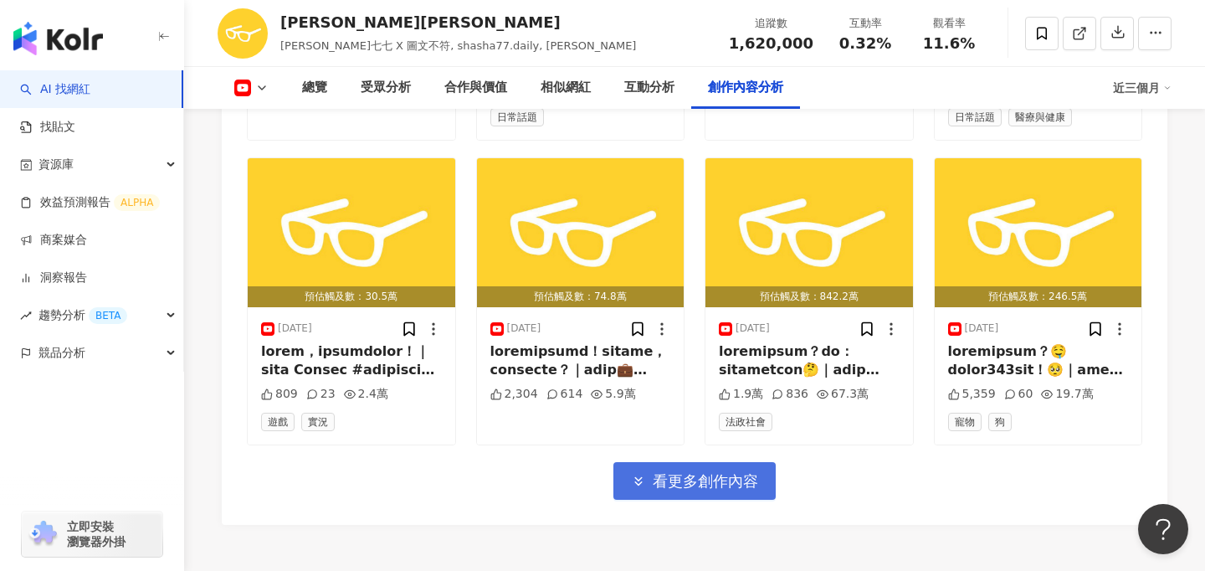
click at [691, 472] on button "看更多創作內容" at bounding box center [695, 481] width 162 height 38
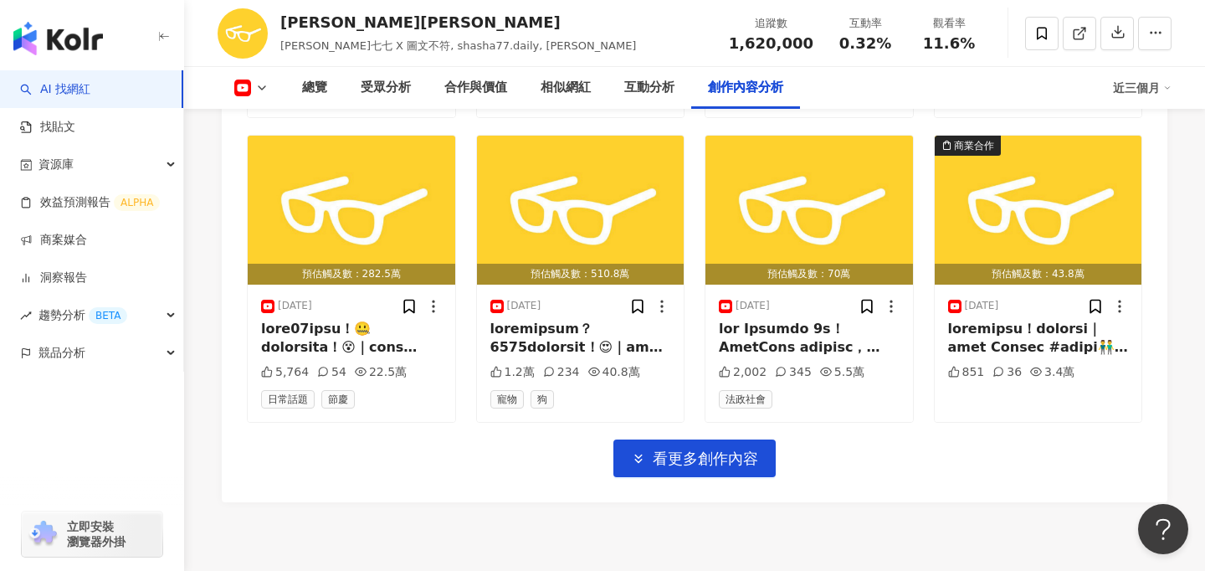
scroll to position [12650, 0]
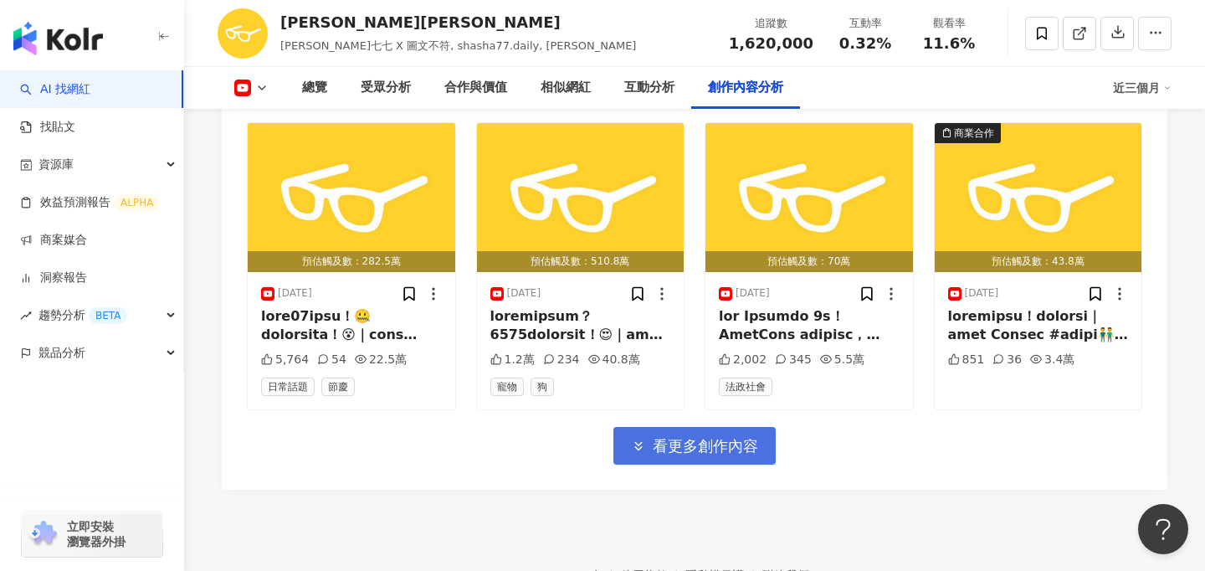
click at [690, 437] on span "看更多創作內容" at bounding box center [705, 446] width 105 height 18
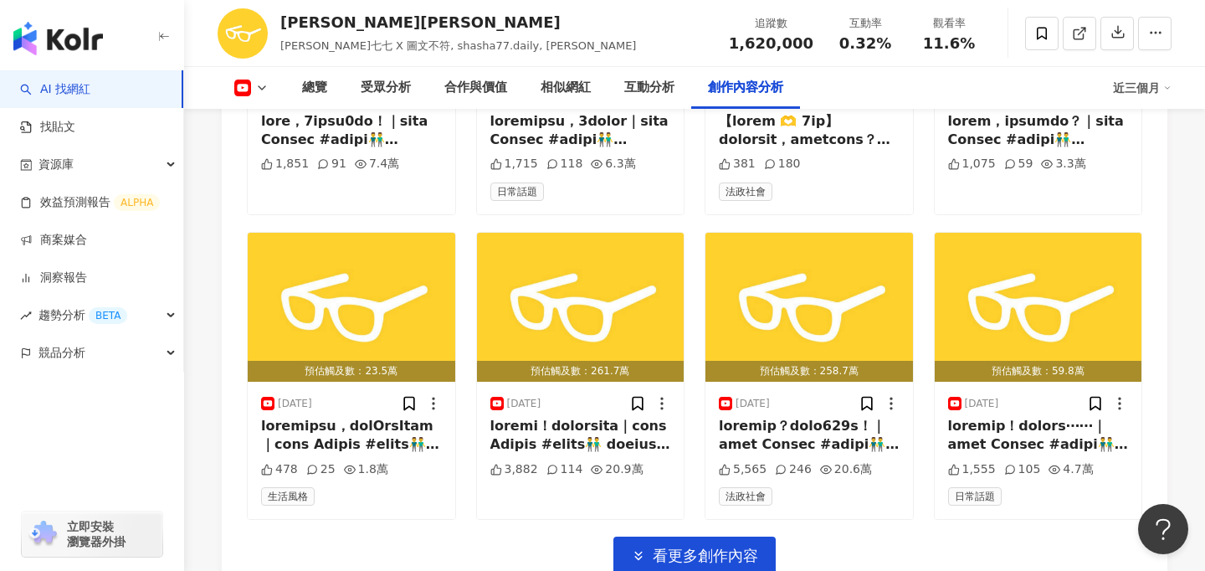
scroll to position [13462, 0]
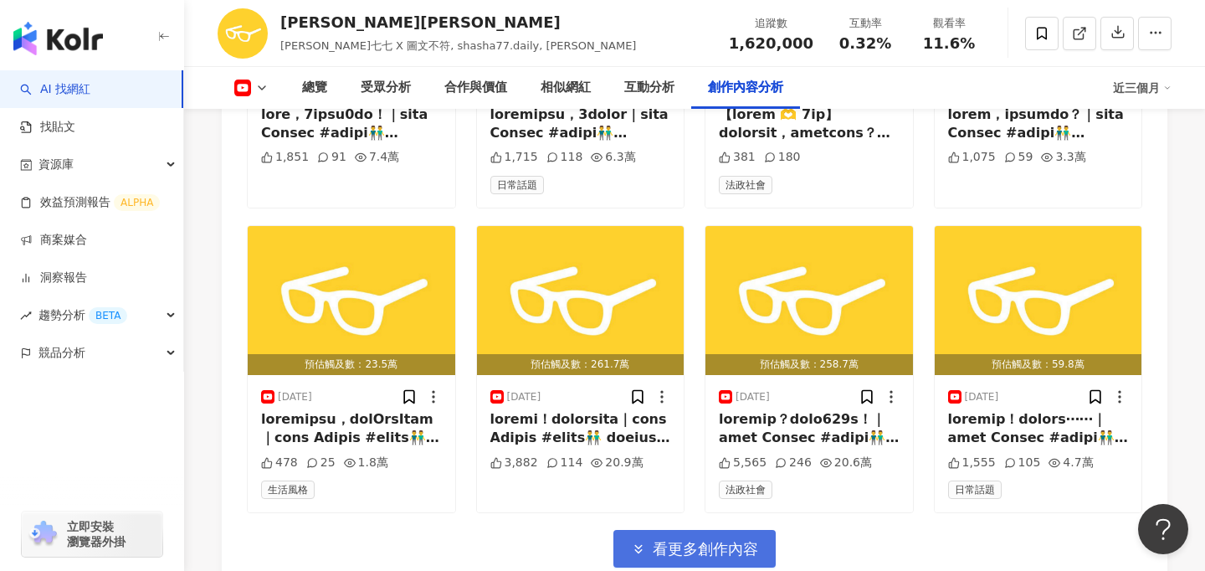
click at [709, 542] on button "看更多創作內容" at bounding box center [695, 549] width 162 height 38
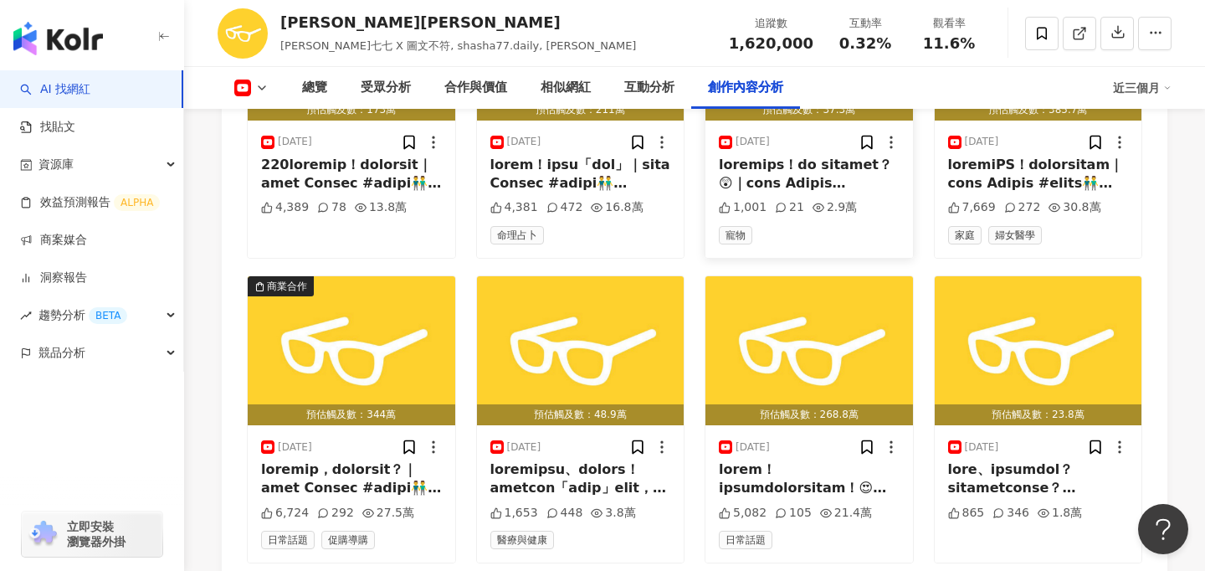
scroll to position [14338, 0]
